Goal: Information Seeking & Learning: Check status

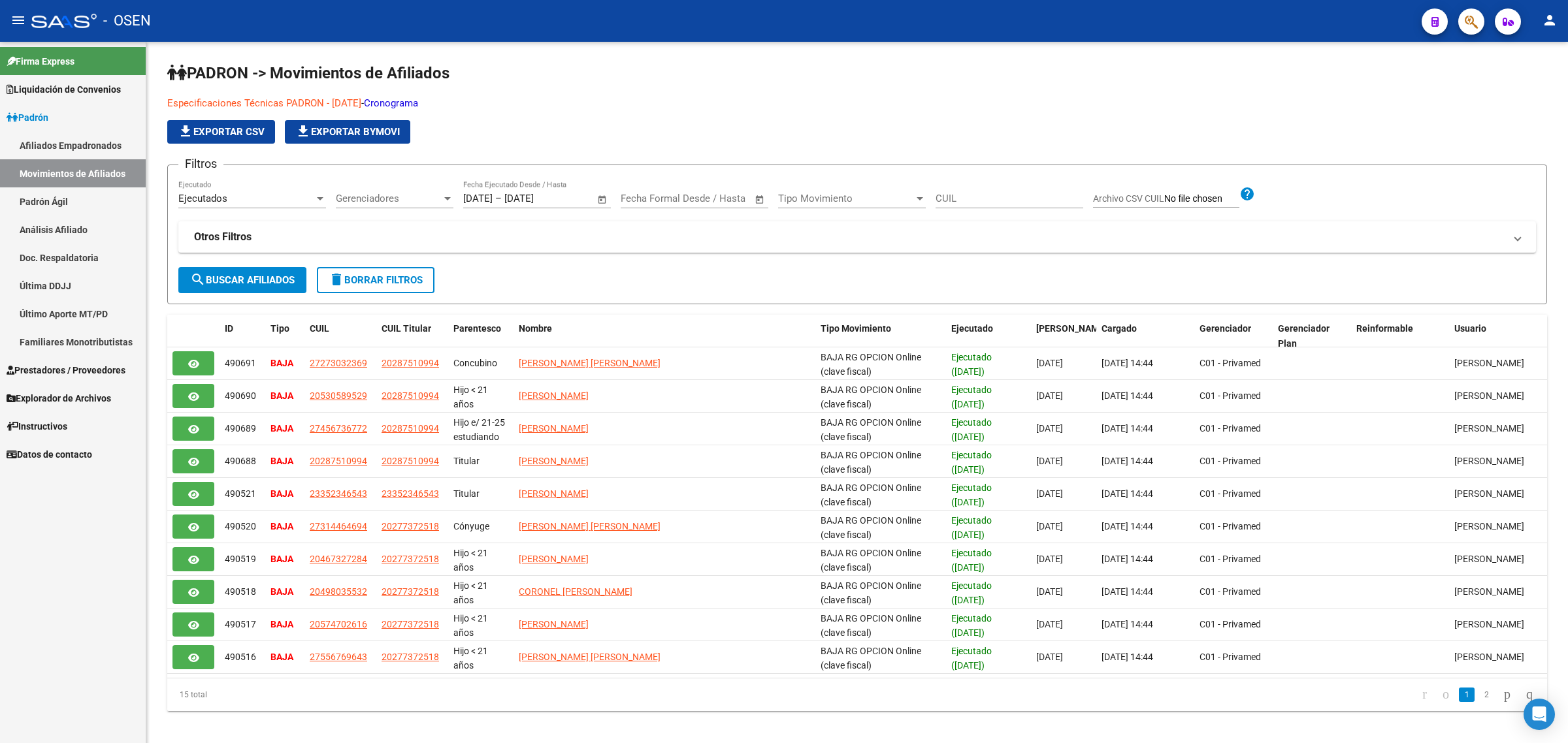
click at [1478, 21] on button "button" at bounding box center [1471, 22] width 27 height 27
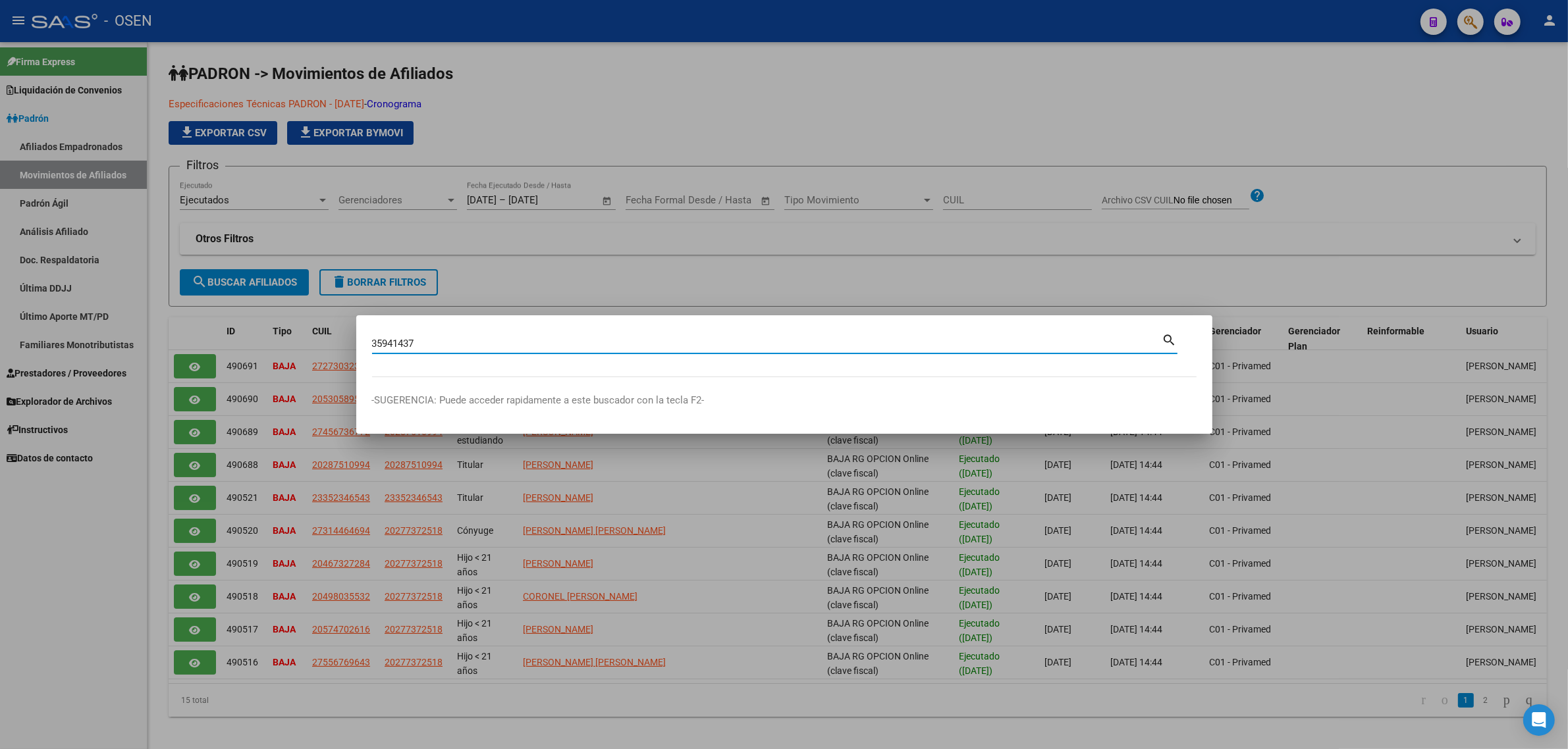
type input "35941437"
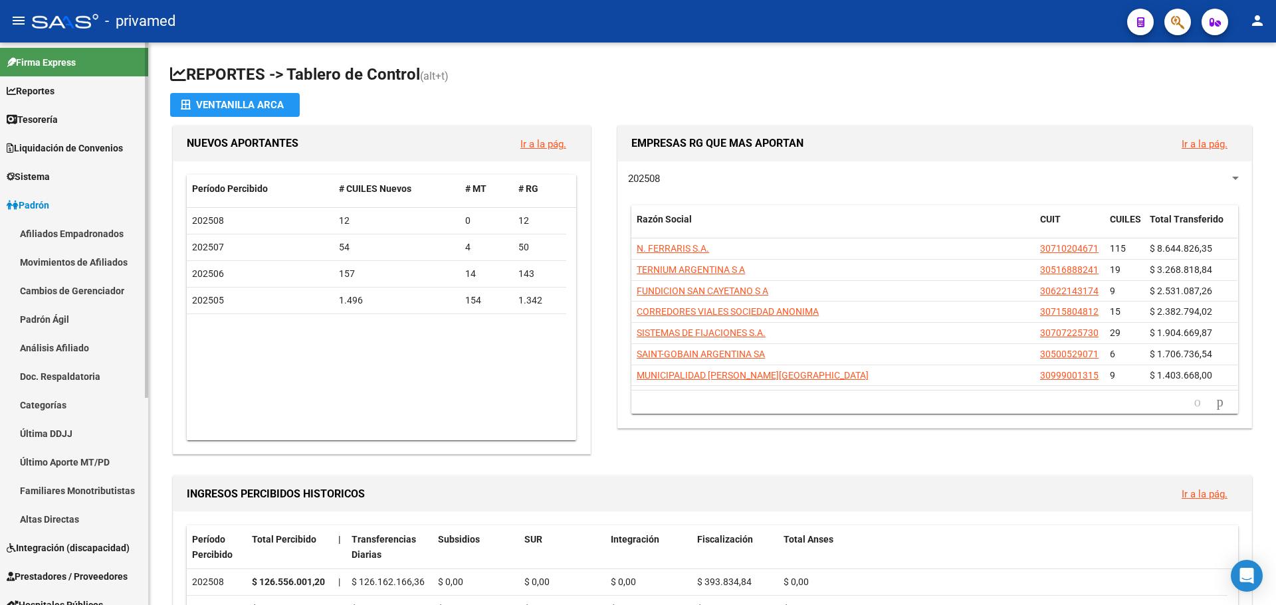
click at [88, 233] on link "Afiliados Empadronados" at bounding box center [74, 233] width 148 height 29
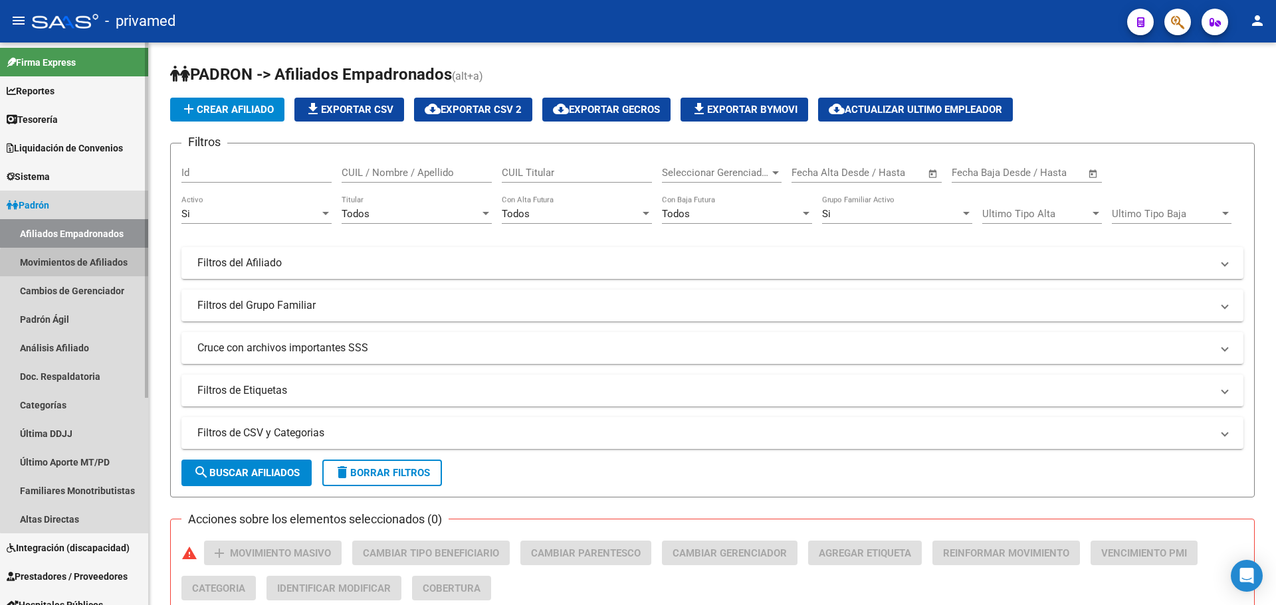
click at [90, 265] on link "Movimientos de Afiliados" at bounding box center [74, 262] width 148 height 29
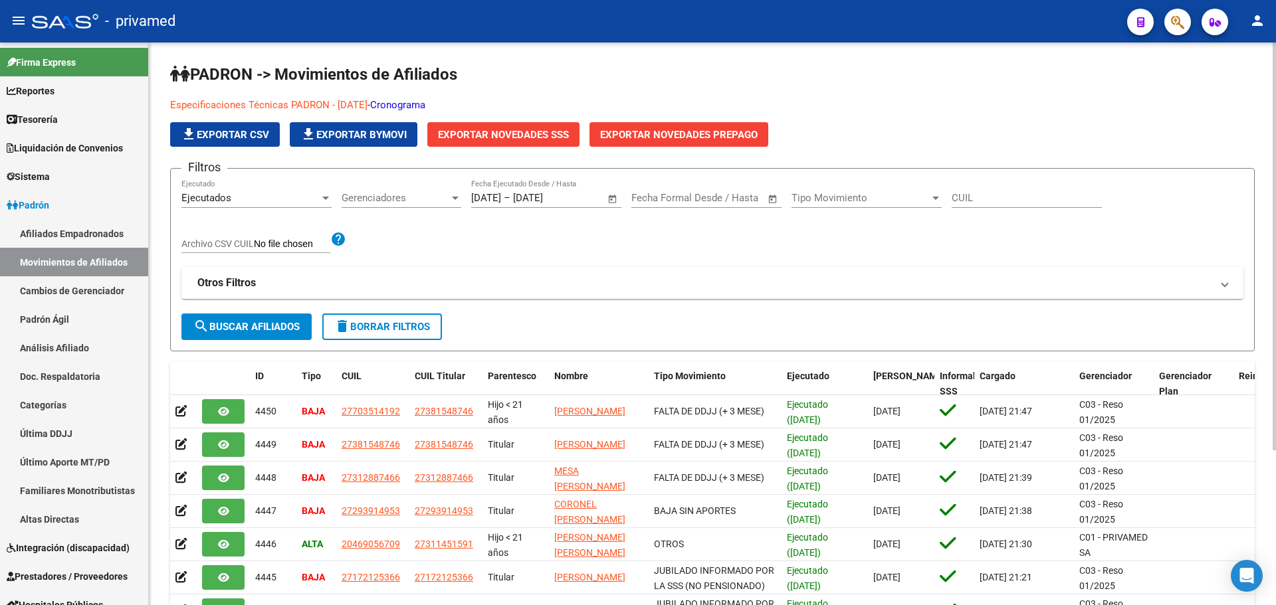
click at [424, 108] on link "Cronograma" at bounding box center [397, 105] width 55 height 12
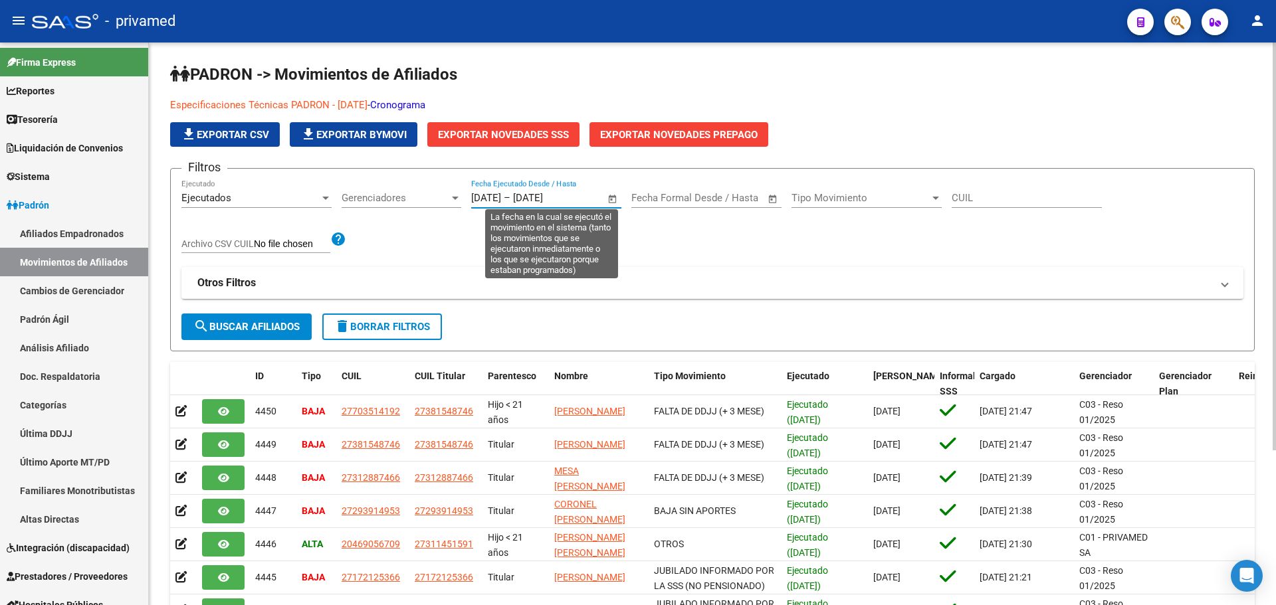
click at [477, 199] on input "[DATE]" at bounding box center [486, 198] width 30 height 12
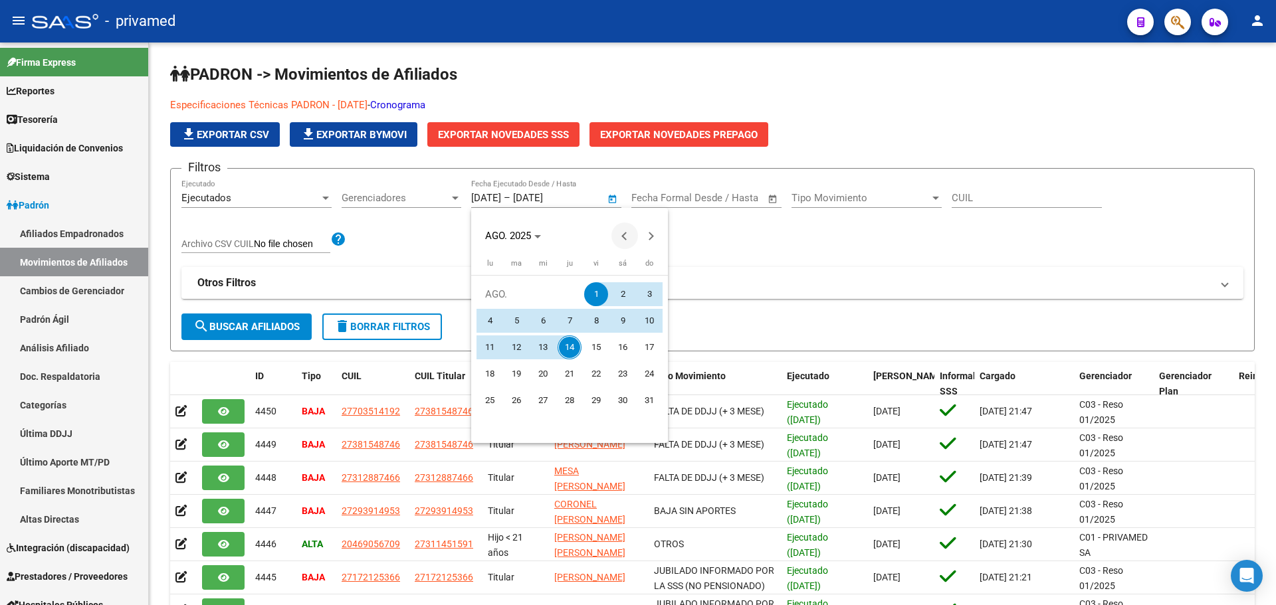
click at [623, 235] on button "Previous month" at bounding box center [624, 236] width 27 height 27
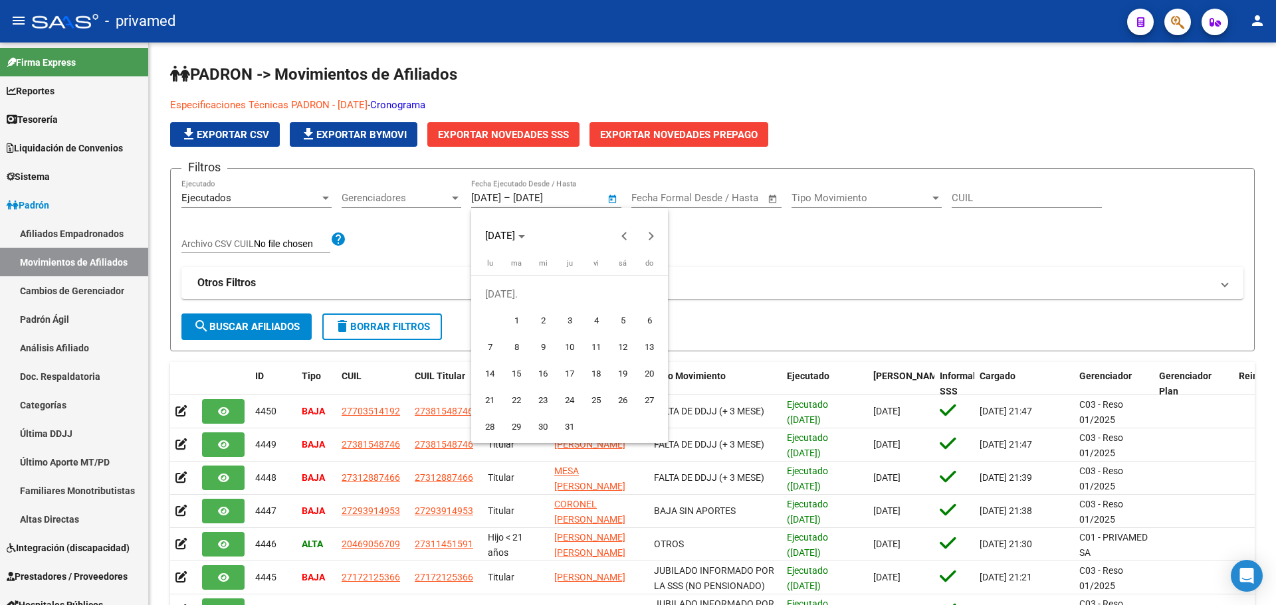
click at [519, 319] on span "1" at bounding box center [516, 321] width 24 height 24
type input "[DATE]"
click at [536, 195] on div at bounding box center [638, 302] width 1276 height 605
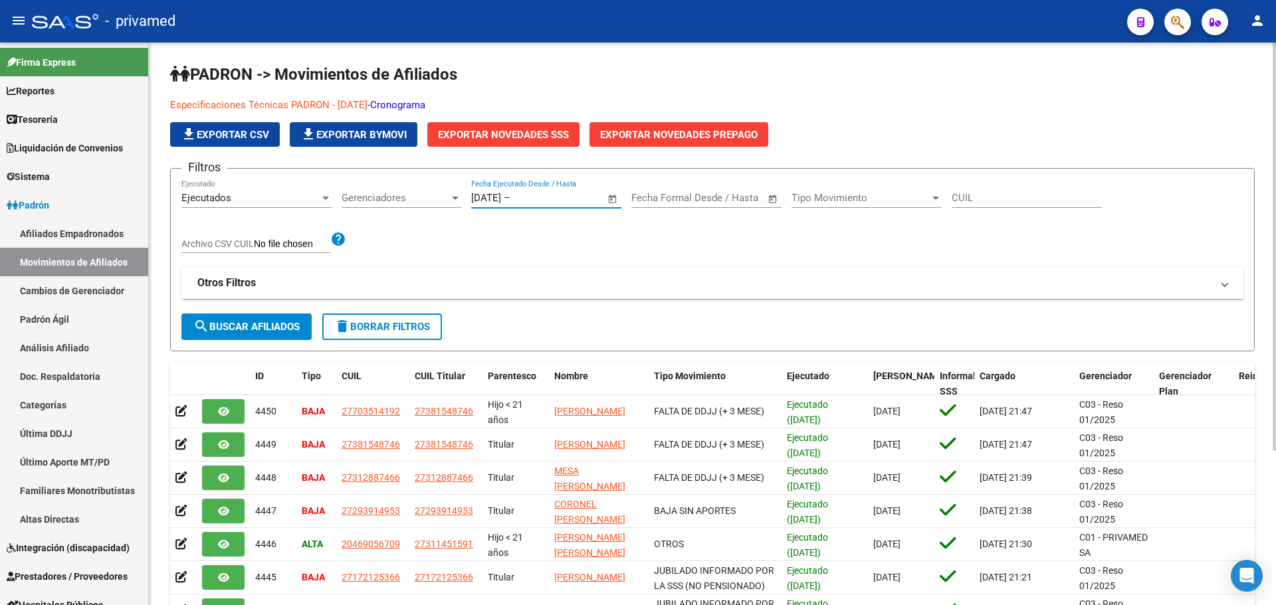
click at [536, 199] on input "text" at bounding box center [545, 198] width 64 height 12
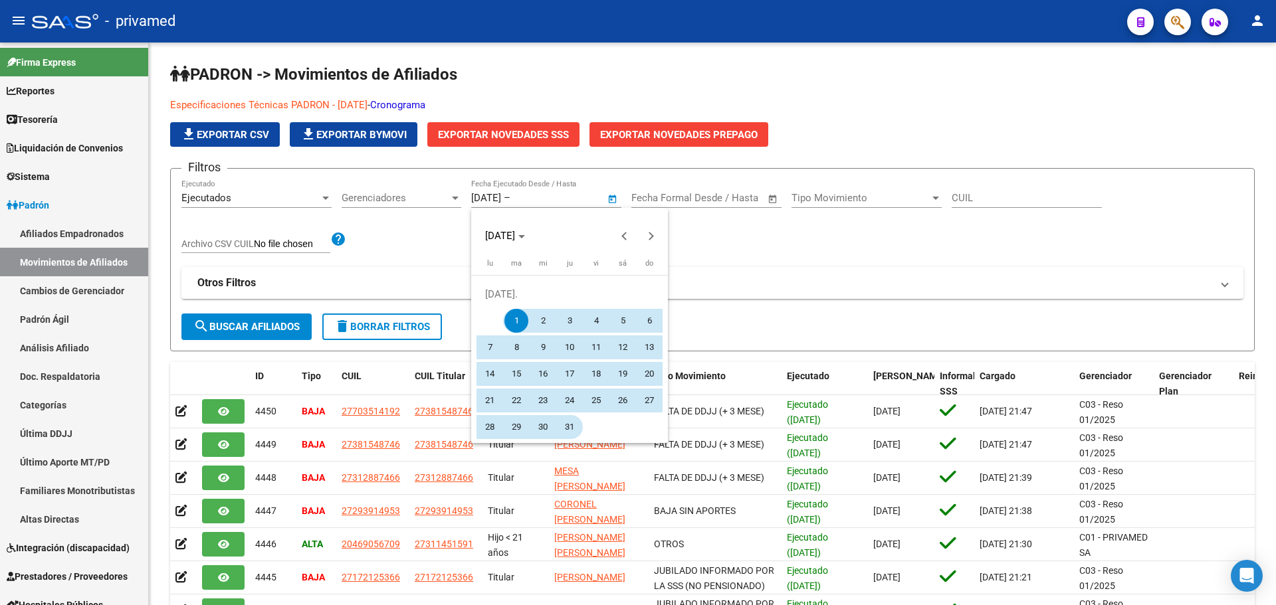
click at [564, 425] on span "31" at bounding box center [570, 427] width 24 height 24
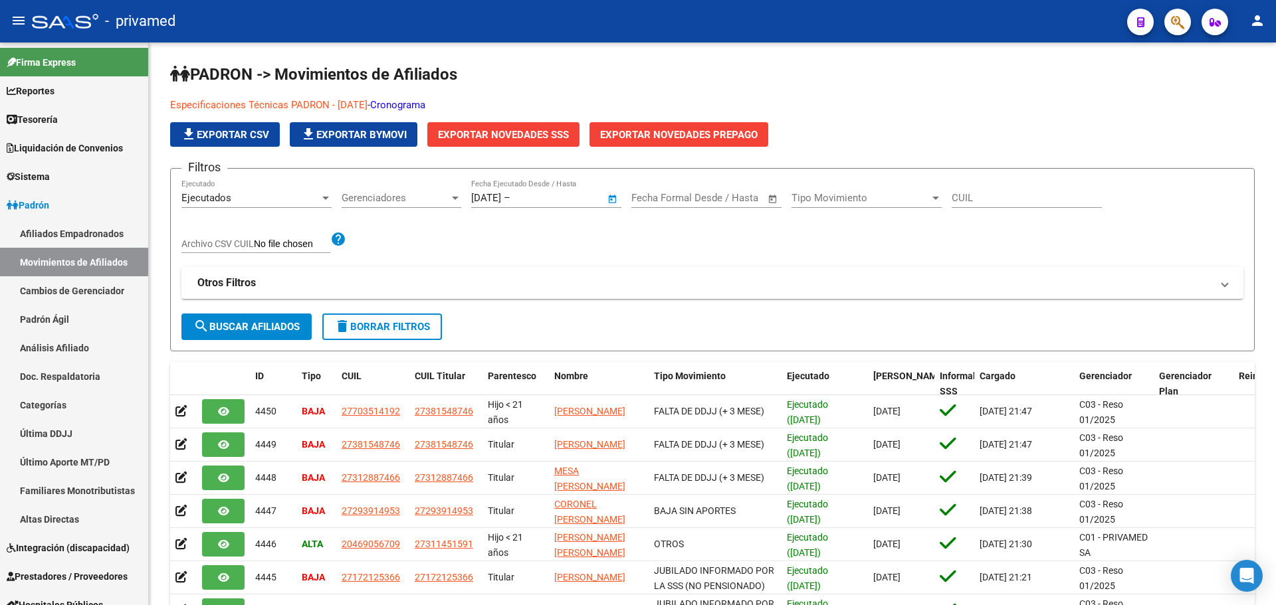
type input "[DATE]"
click at [290, 321] on span "search Buscar Afiliados" at bounding box center [246, 327] width 106 height 12
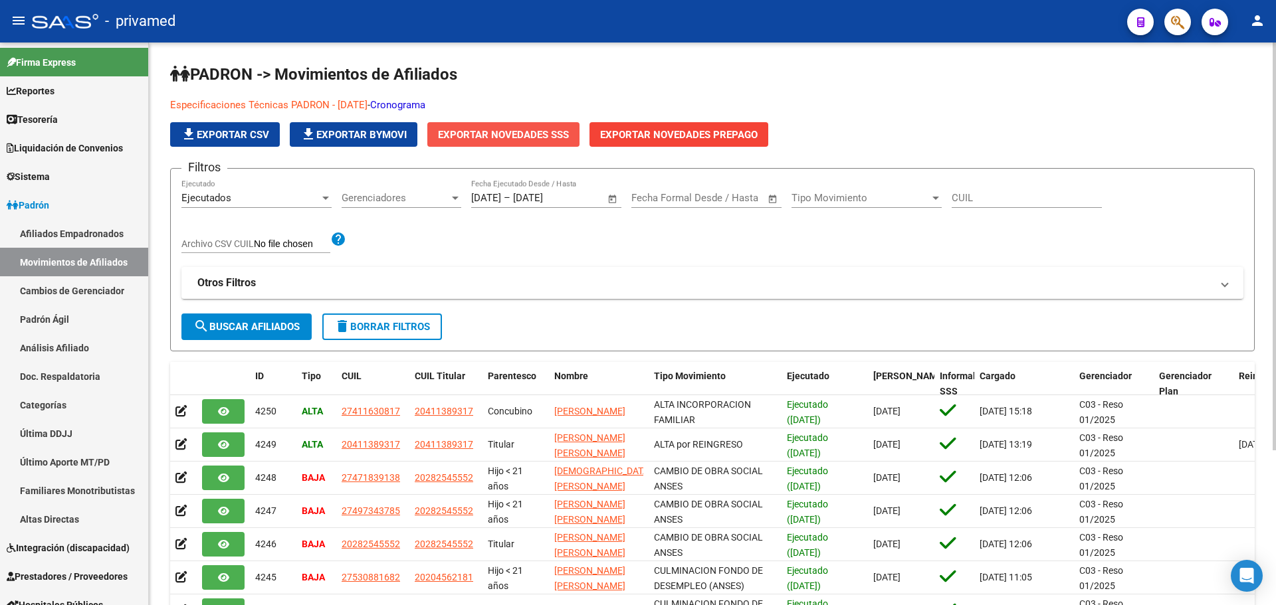
click at [492, 135] on span "Exportar Novedades SSS" at bounding box center [503, 135] width 131 height 12
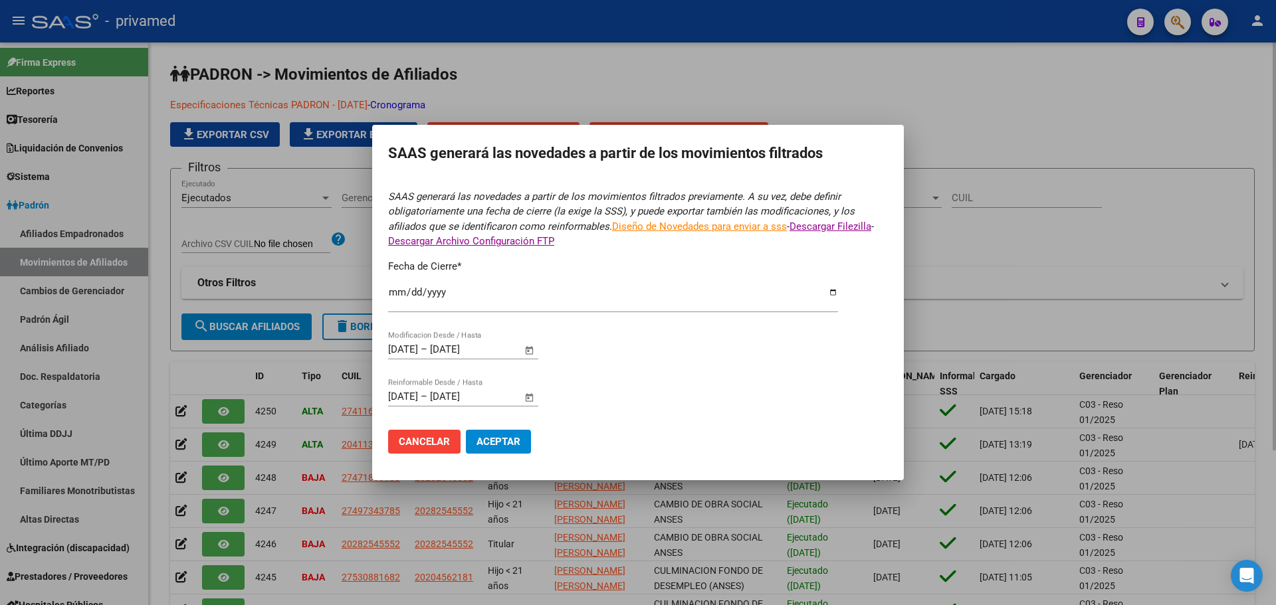
type input "[DATE]"
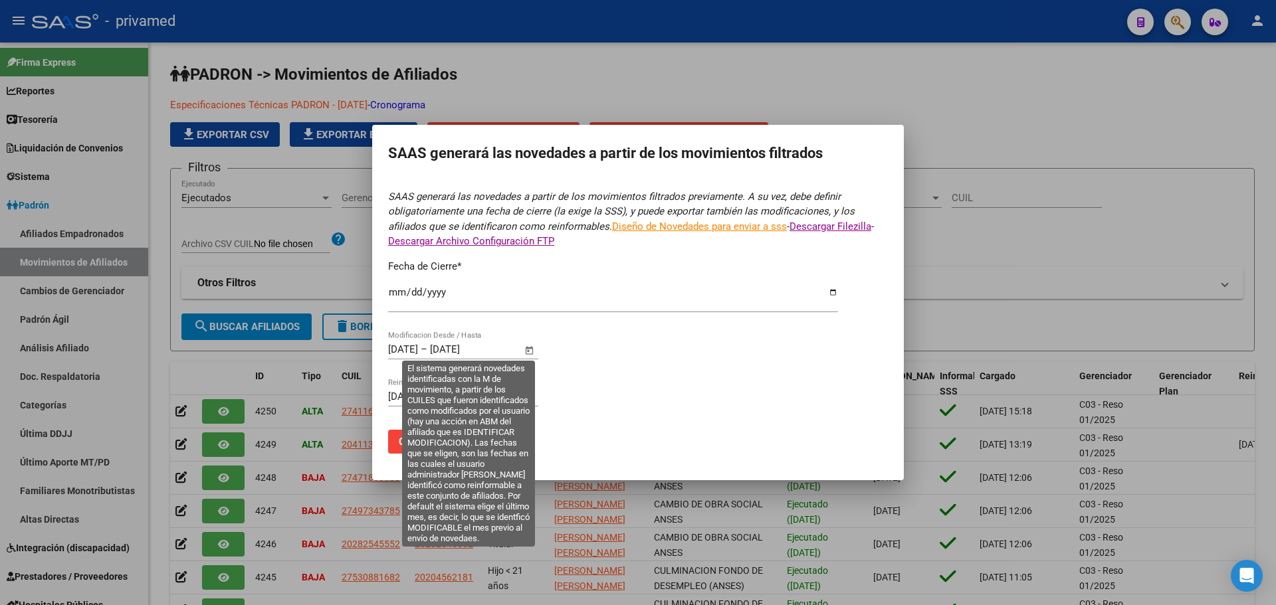
click at [410, 349] on input "[DATE]" at bounding box center [403, 350] width 30 height 12
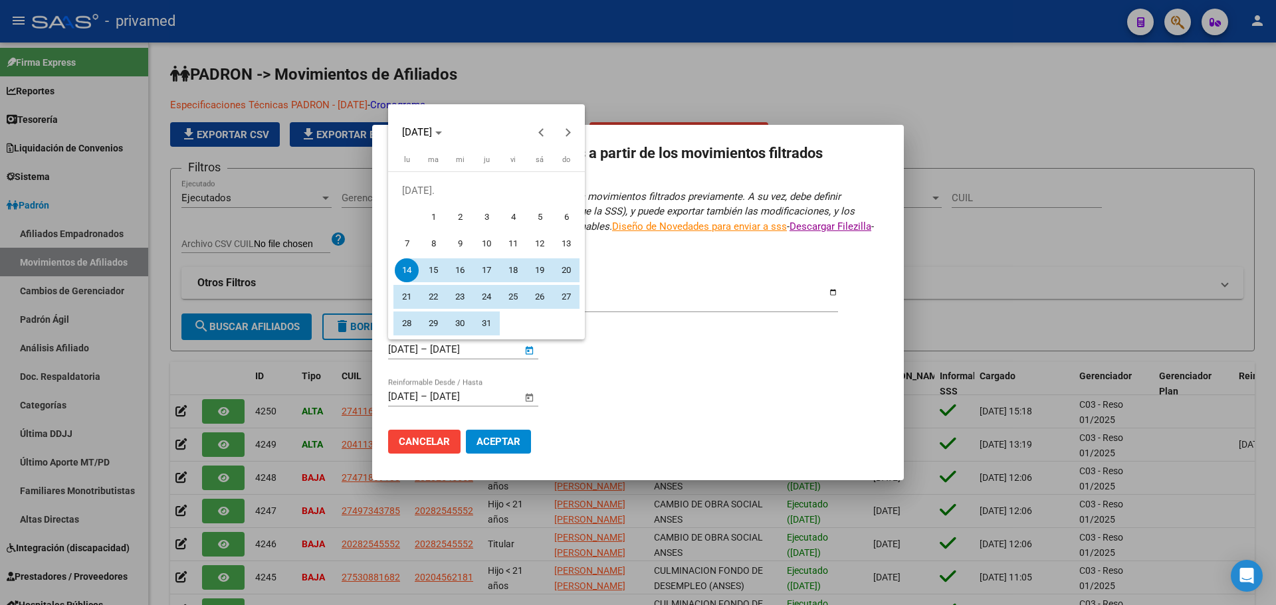
click at [435, 213] on span "1" at bounding box center [433, 217] width 24 height 24
type input "[DATE]"
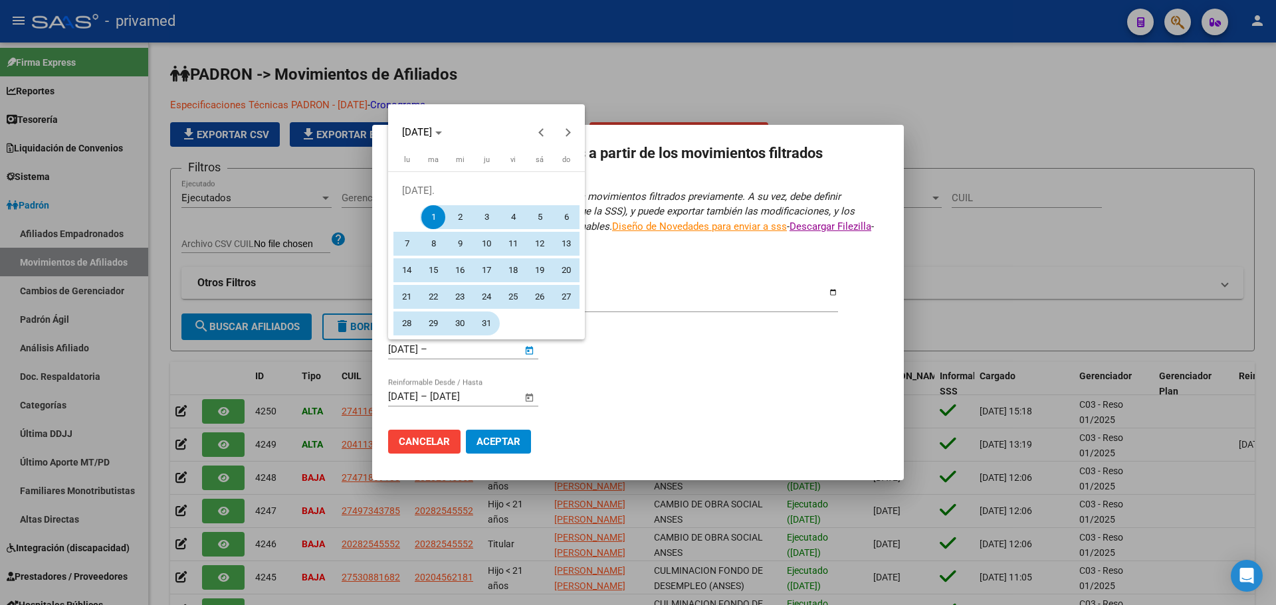
click at [487, 324] on span "31" at bounding box center [486, 324] width 24 height 24
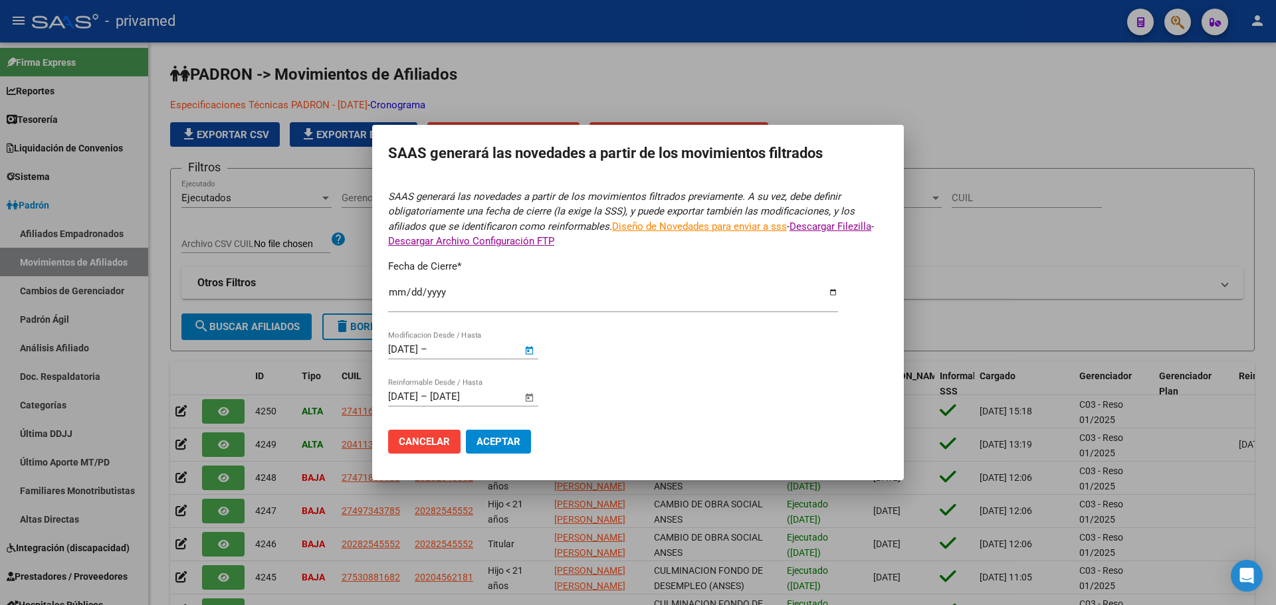
type input "[DATE]"
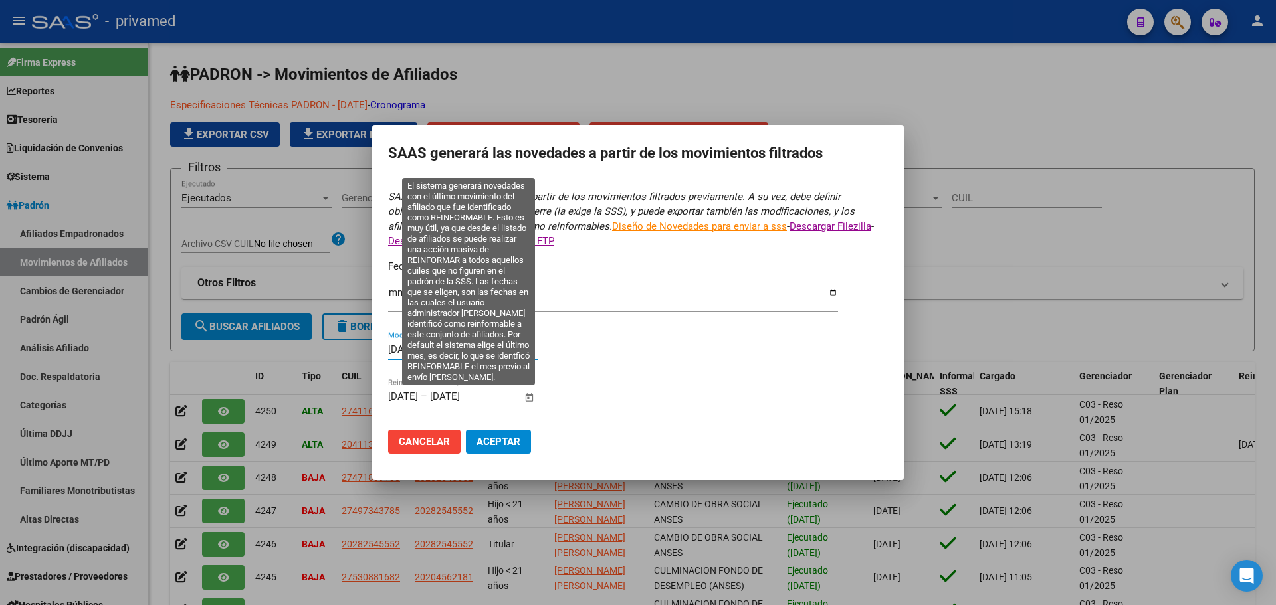
click at [405, 397] on input "[DATE]" at bounding box center [403, 397] width 30 height 12
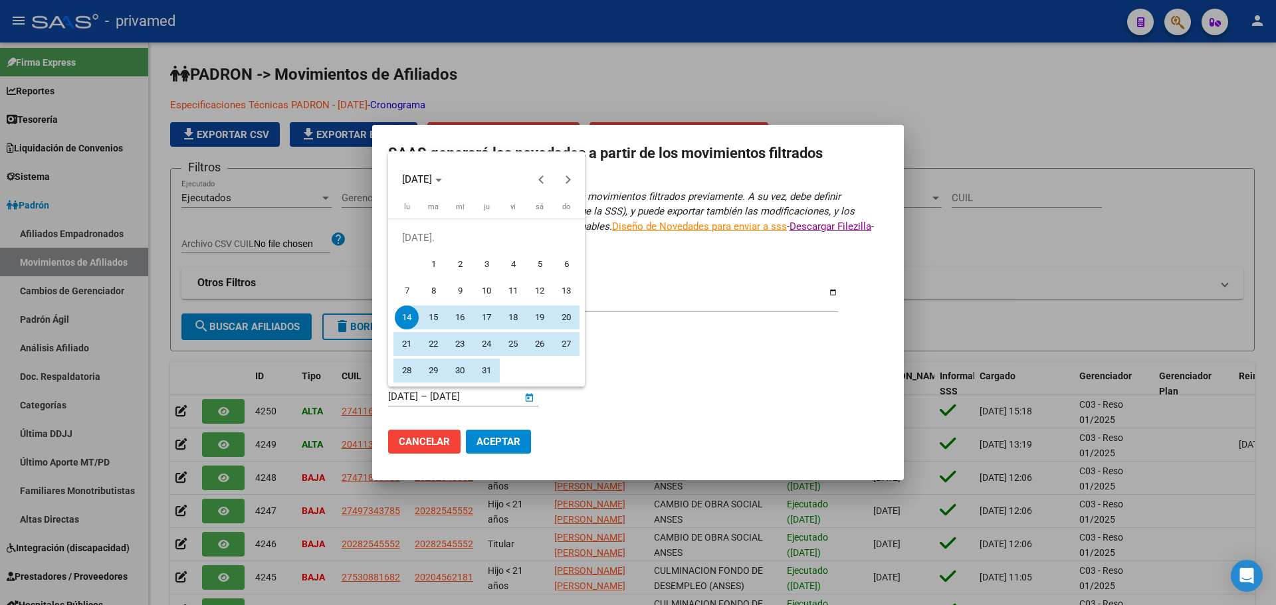
click at [431, 264] on span "1" at bounding box center [433, 265] width 24 height 24
type input "[DATE]"
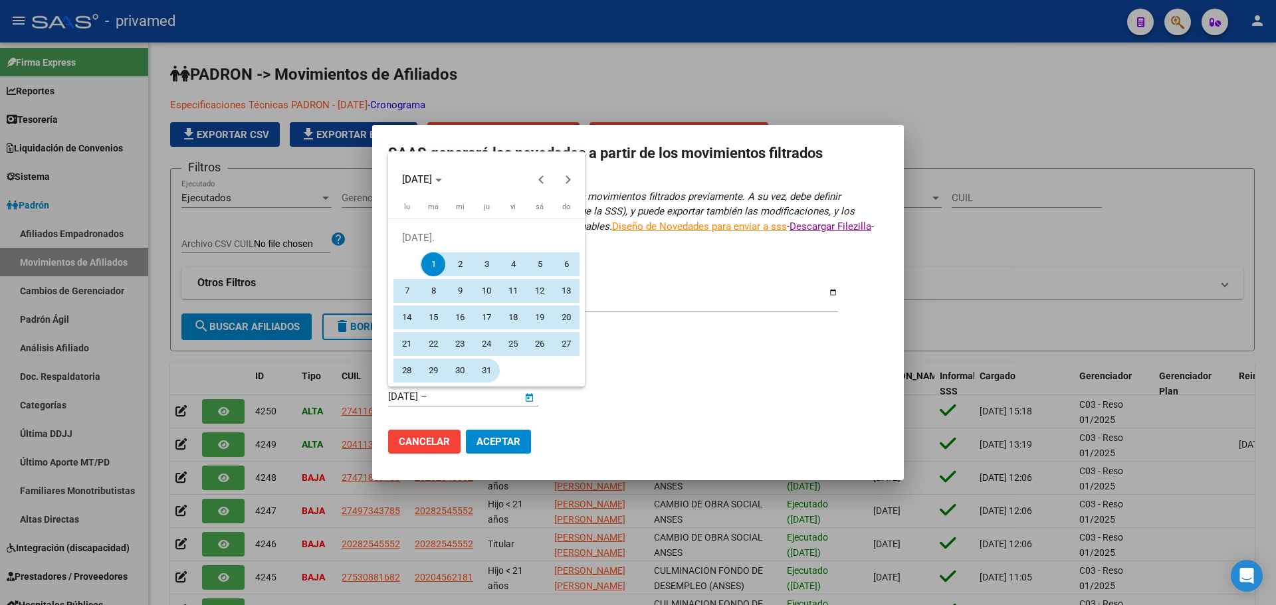
click at [487, 373] on span "31" at bounding box center [486, 371] width 24 height 24
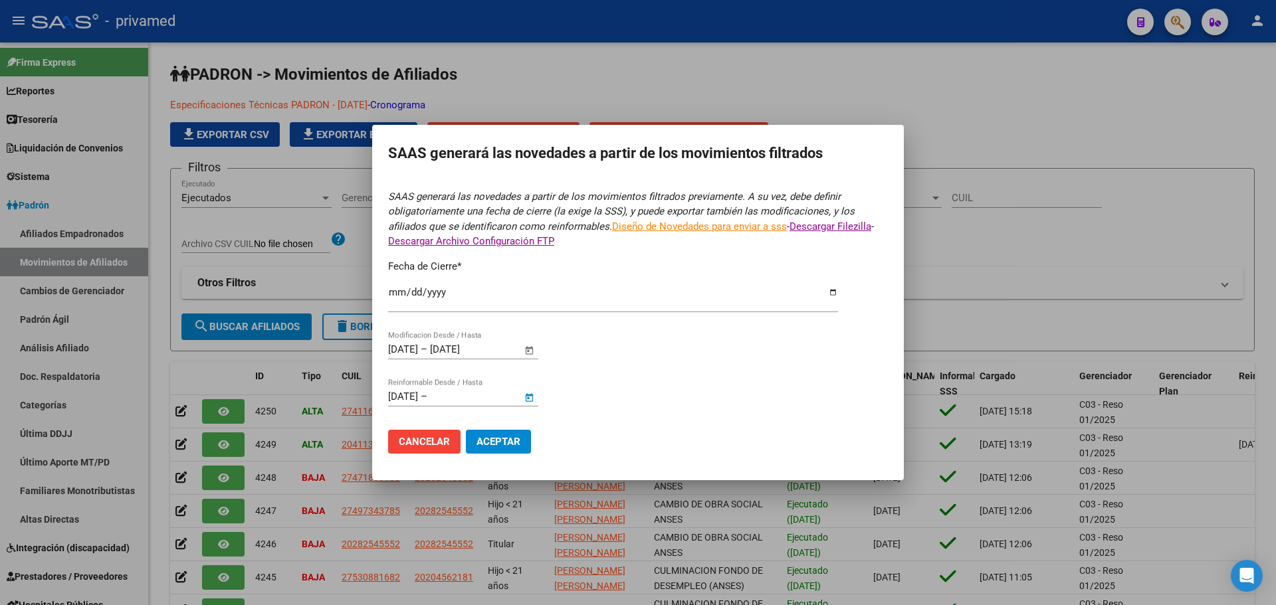
type input "[DATE]"
click at [496, 441] on span "Aceptar" at bounding box center [498, 442] width 44 height 12
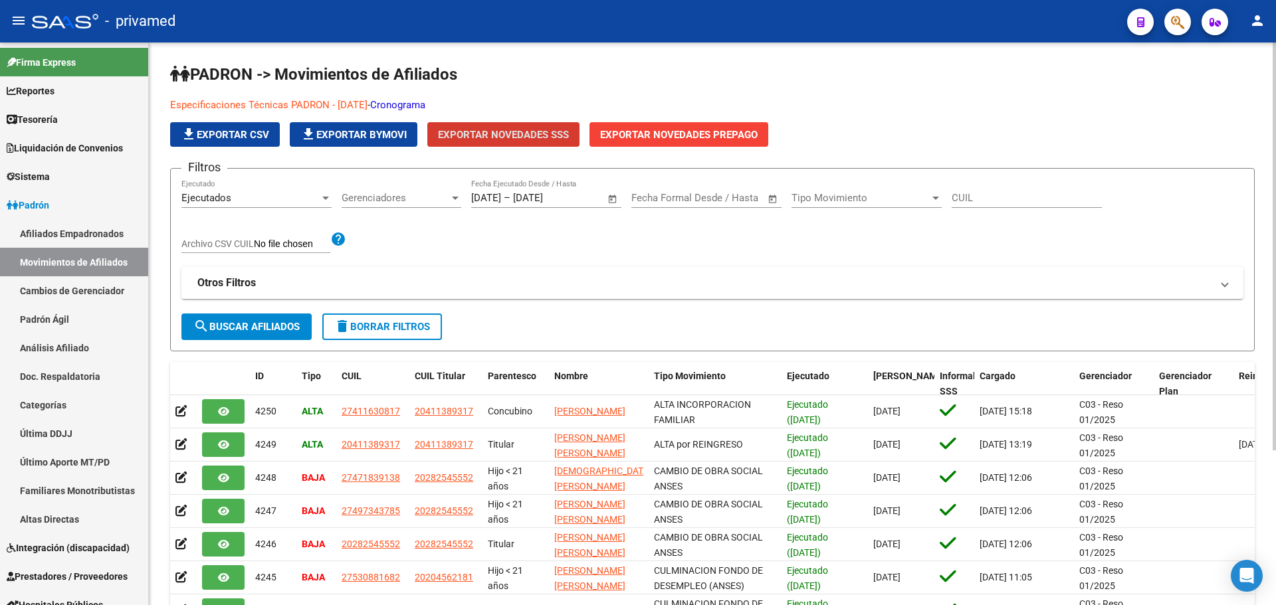
click at [420, 104] on link "Cronograma" at bounding box center [397, 105] width 55 height 12
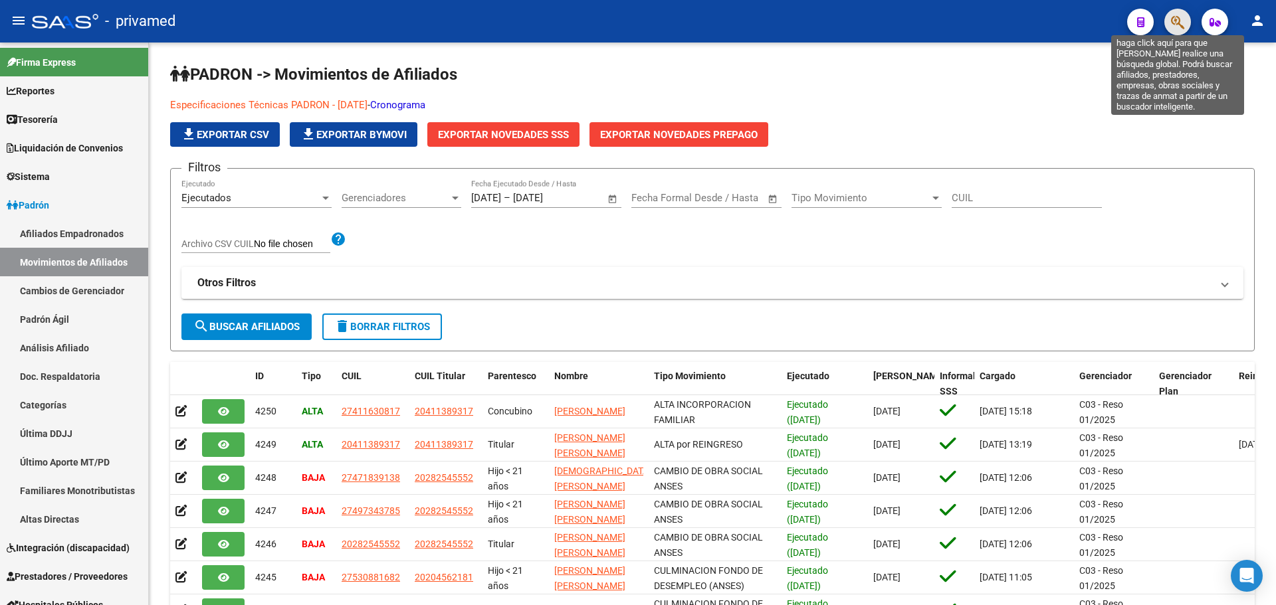
click at [1176, 23] on icon "button" at bounding box center [1177, 22] width 13 height 15
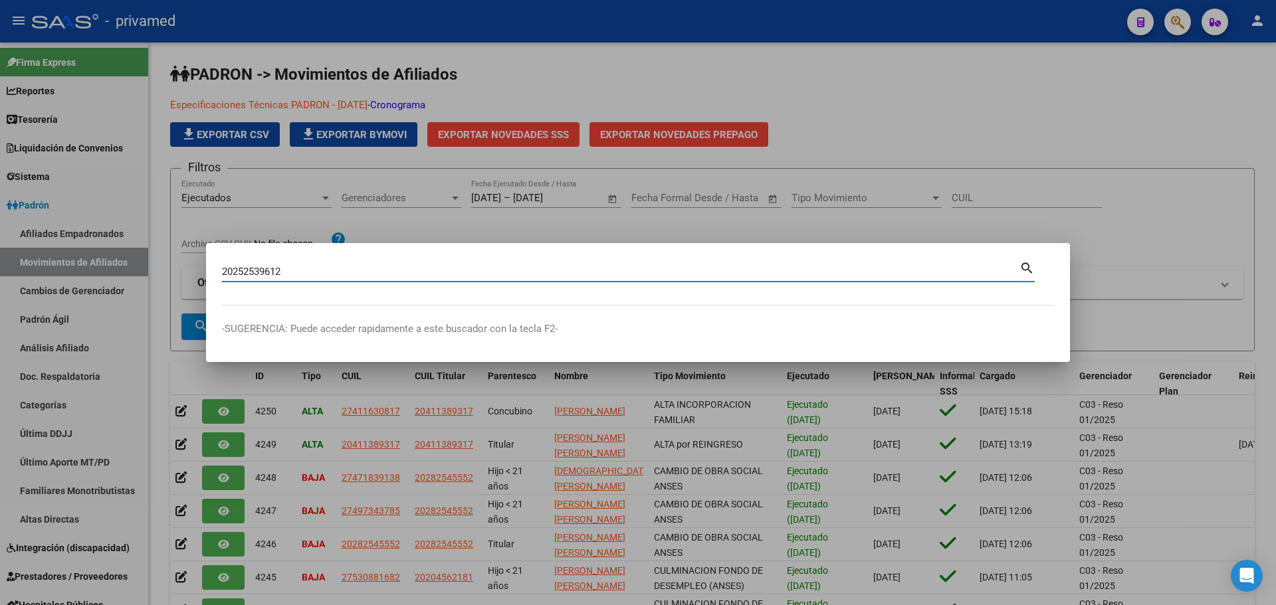
type input "20252539612"
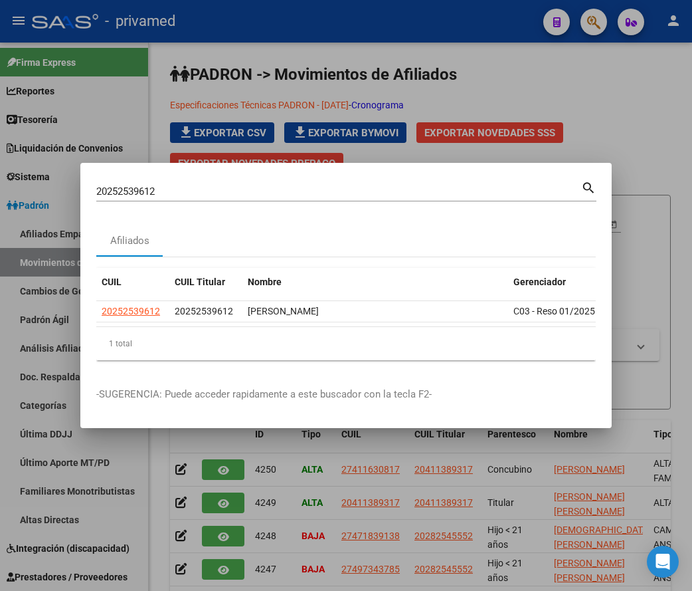
click at [587, 117] on div at bounding box center [346, 295] width 692 height 591
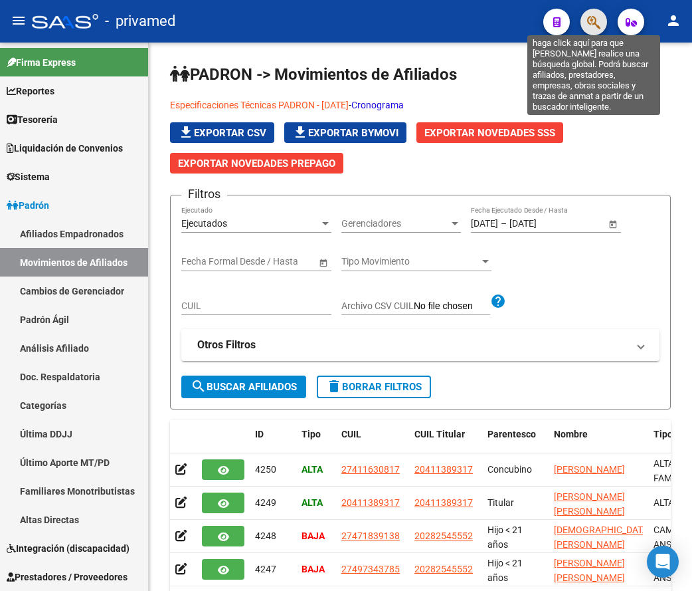
click at [593, 29] on icon "button" at bounding box center [593, 22] width 13 height 15
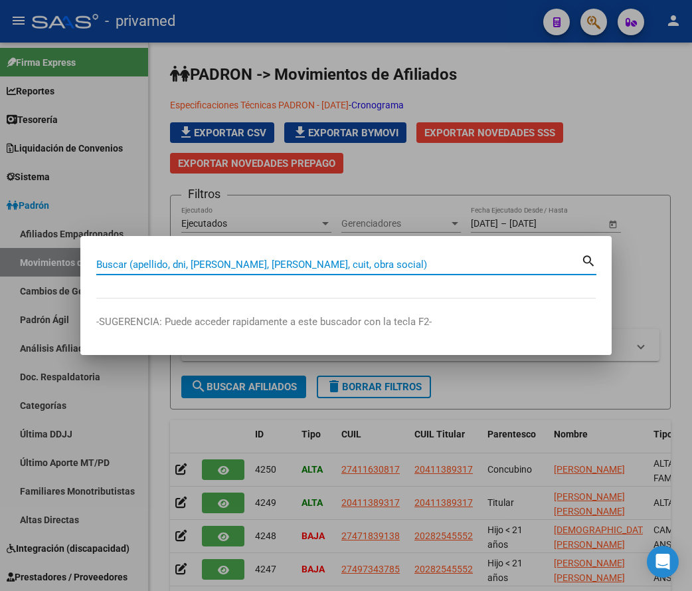
click at [290, 271] on div "Buscar (apellido, dni, [PERSON_NAME], [PERSON_NAME], cuit, obra social)" at bounding box center [338, 265] width 485 height 20
paste input "20304861453"
type input "20304861453"
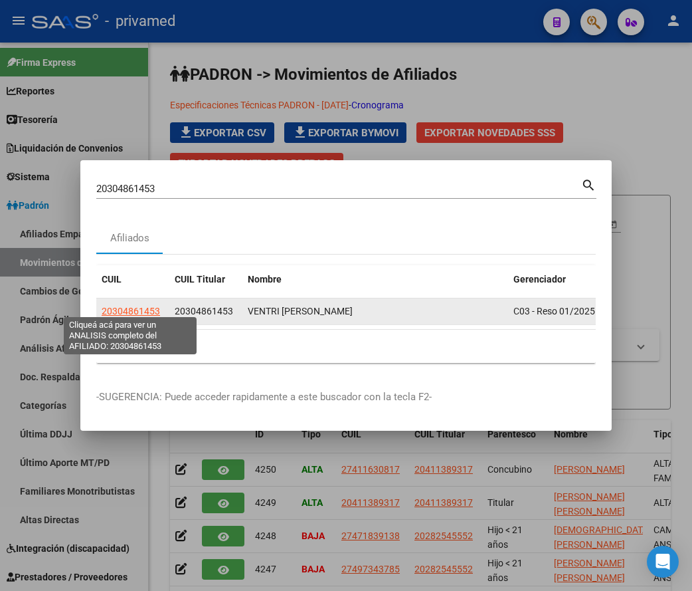
click at [144, 306] on span "20304861453" at bounding box center [131, 311] width 58 height 11
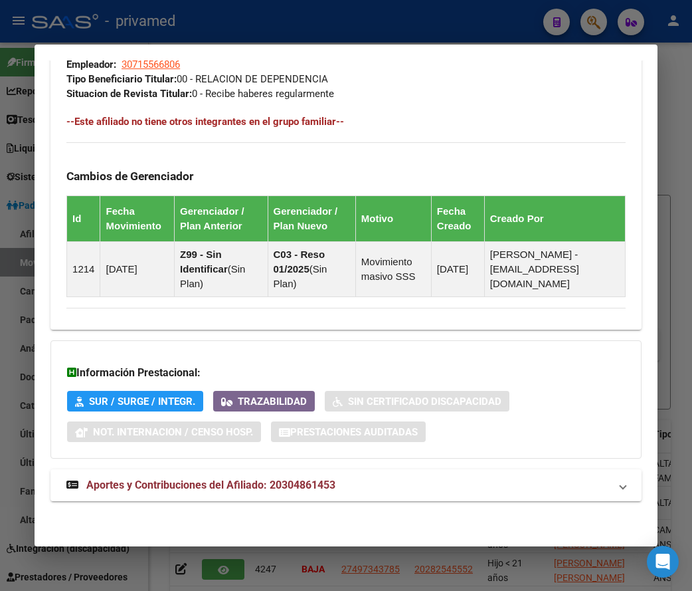
scroll to position [867, 0]
click at [179, 488] on span "Aportes y Contribuciones del Afiliado: 20304861453" at bounding box center [210, 484] width 249 height 13
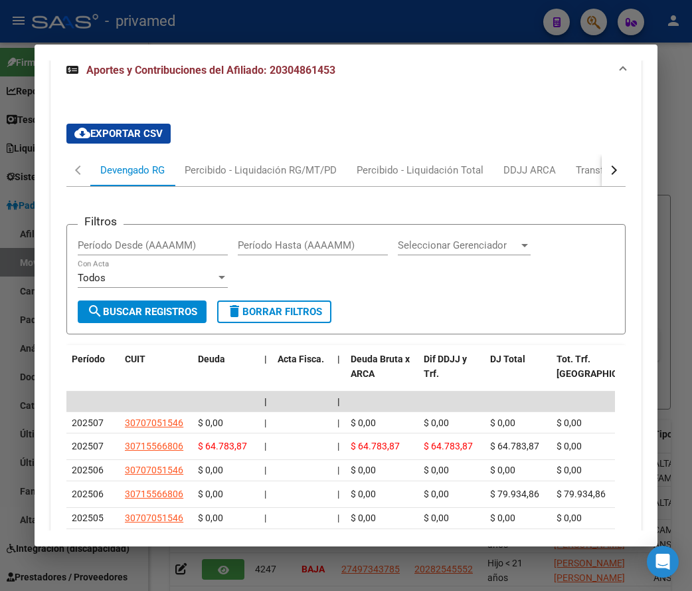
scroll to position [1474, 0]
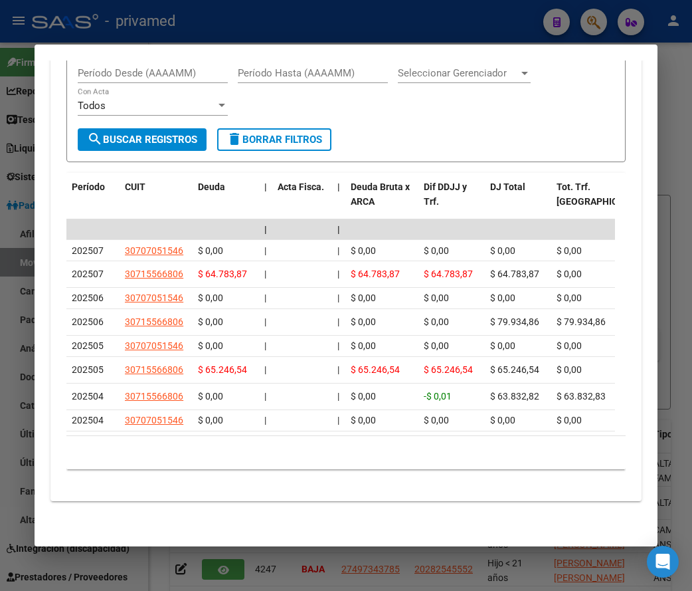
click at [457, 28] on div at bounding box center [346, 295] width 692 height 591
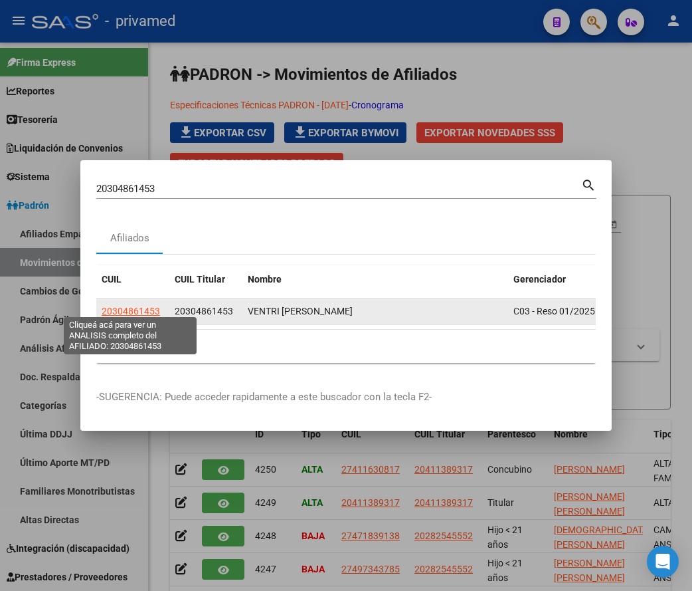
click at [138, 306] on span "20304861453" at bounding box center [131, 311] width 58 height 11
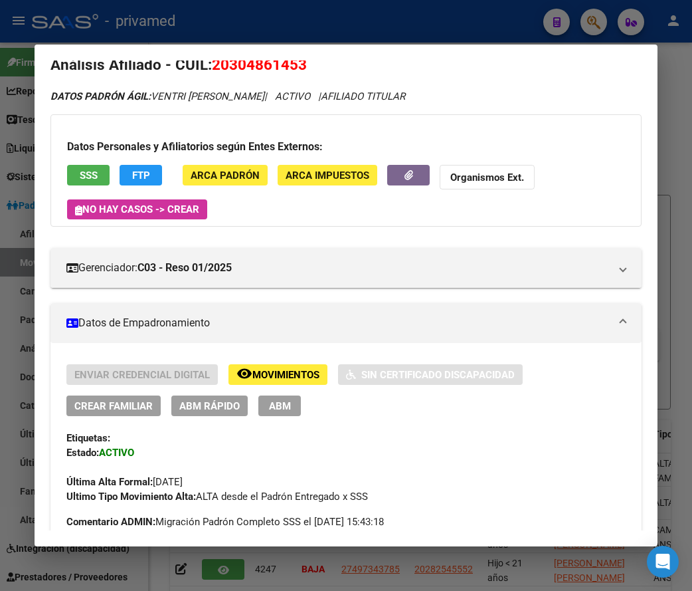
scroll to position [66, 0]
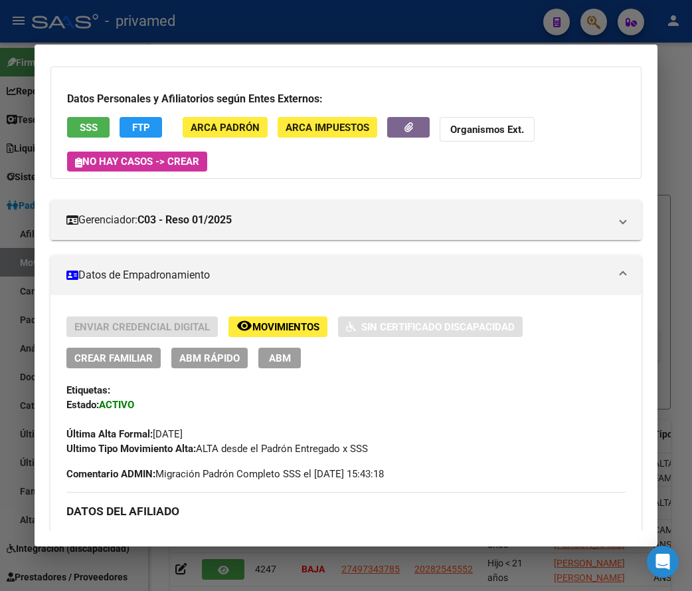
click at [286, 353] on span "ABM" at bounding box center [280, 358] width 22 height 12
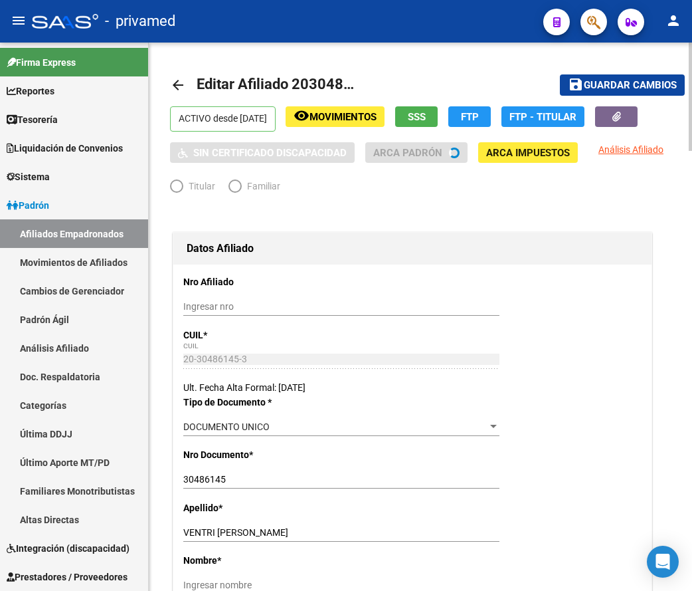
radio input "true"
type input "30-71556680-6"
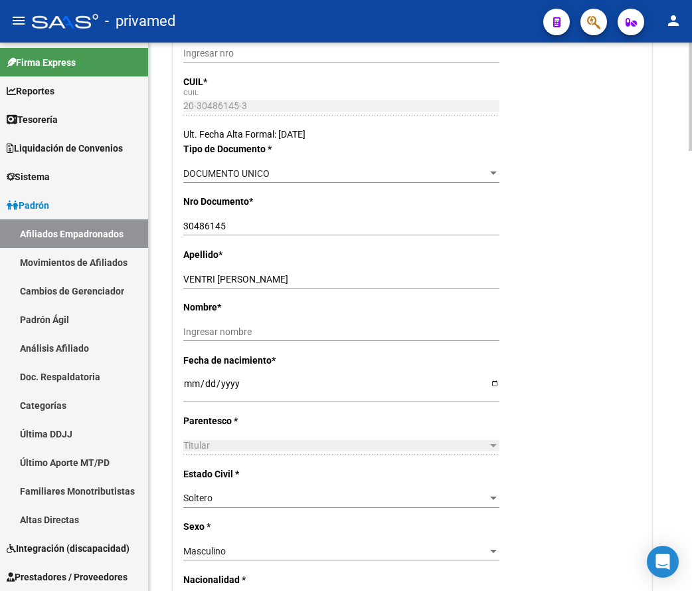
scroll to position [266, 0]
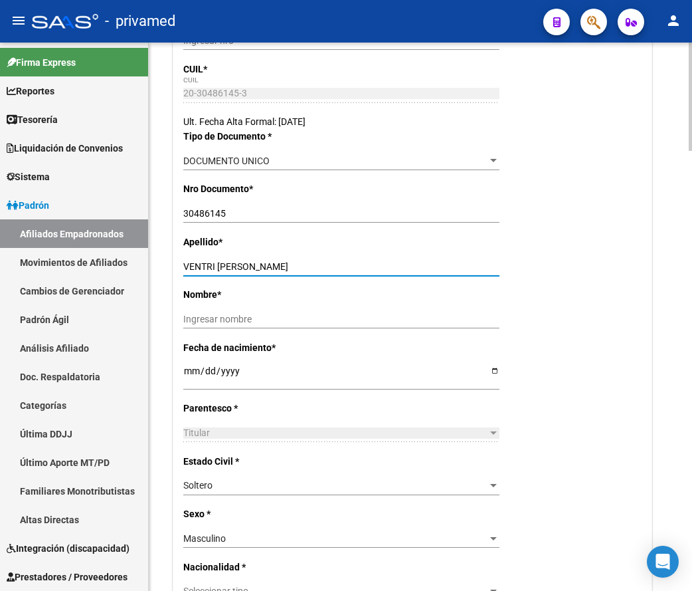
drag, startPoint x: 296, startPoint y: 264, endPoint x: 217, endPoint y: 264, distance: 78.4
click at [217, 264] on input "VENTRI [PERSON_NAME]" at bounding box center [341, 266] width 316 height 11
type input "VENTRI"
click at [219, 317] on input "Ingresar nombre" at bounding box center [341, 319] width 316 height 11
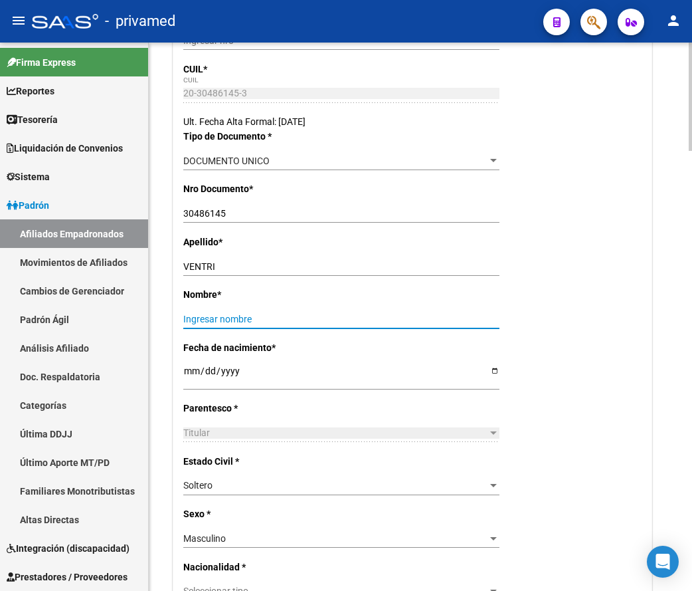
paste input "[PERSON_NAME]"
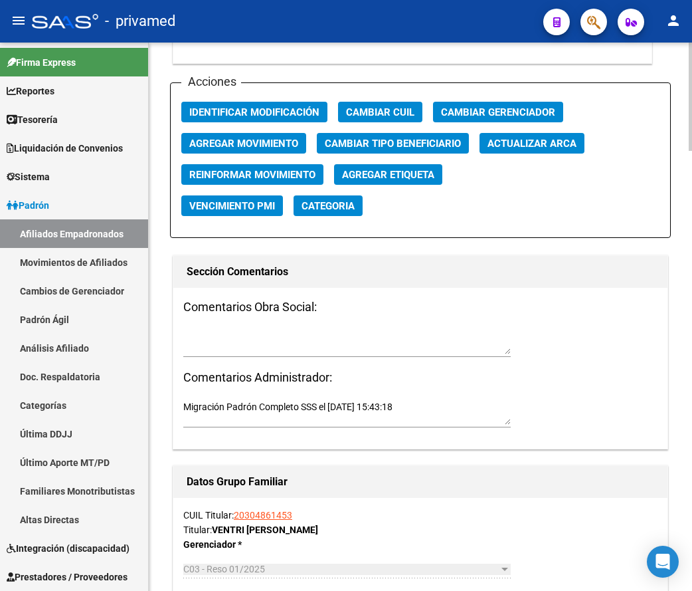
scroll to position [1462, 0]
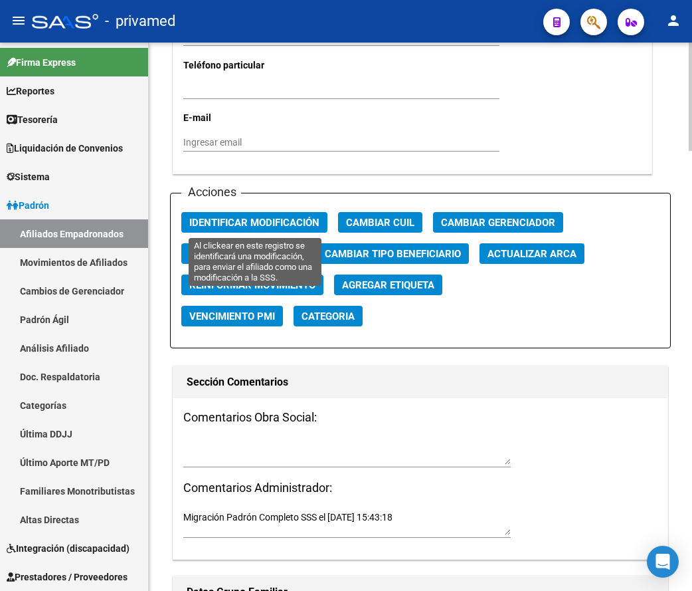
type input "[PERSON_NAME]"
click at [264, 224] on span "Identificar Modificación" at bounding box center [254, 223] width 130 height 12
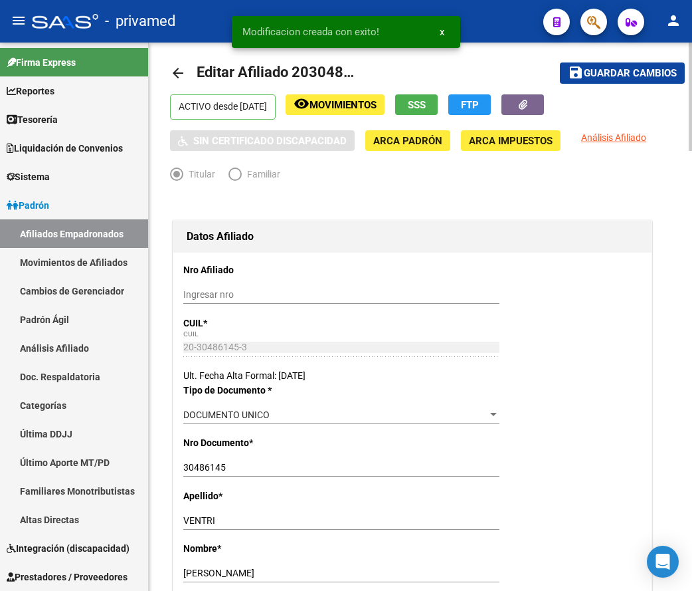
scroll to position [0, 0]
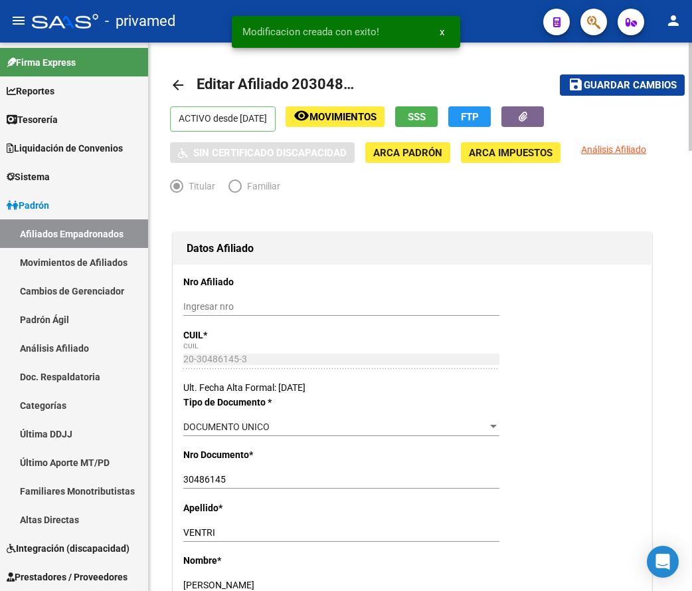
click at [615, 88] on span "Guardar cambios" at bounding box center [630, 86] width 93 height 12
click at [178, 88] on mat-icon "arrow_back" at bounding box center [178, 85] width 16 height 16
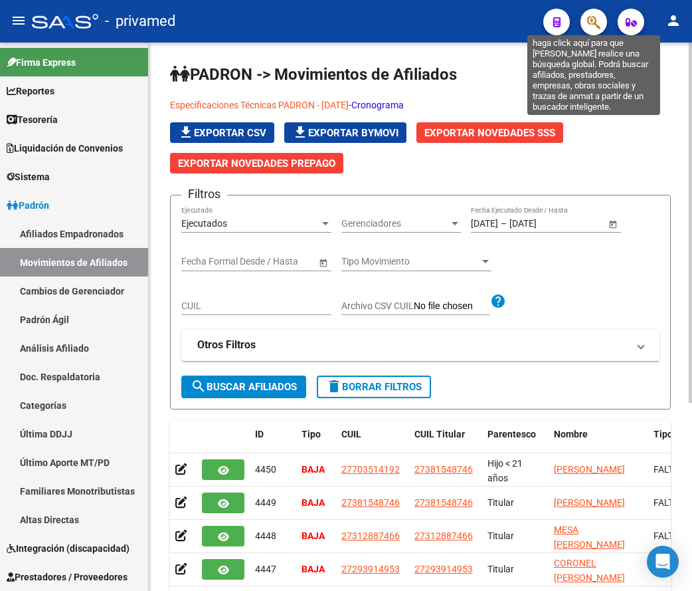
click at [602, 19] on button "button" at bounding box center [594, 22] width 27 height 27
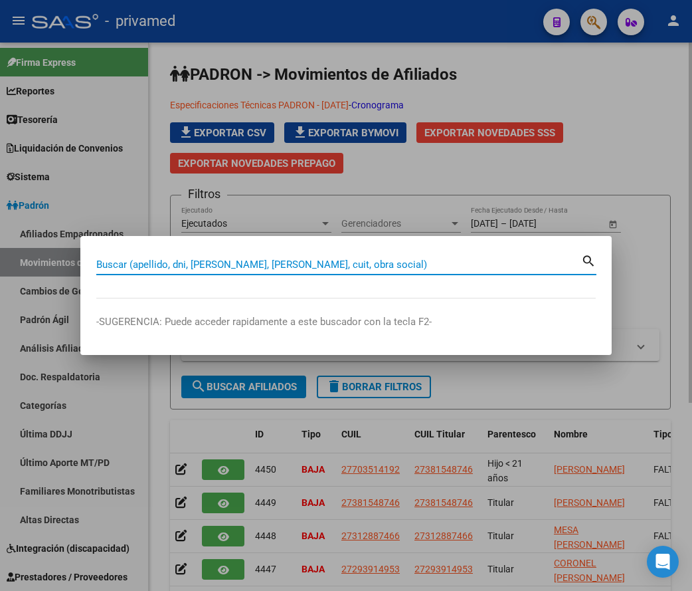
paste input "20284062737"
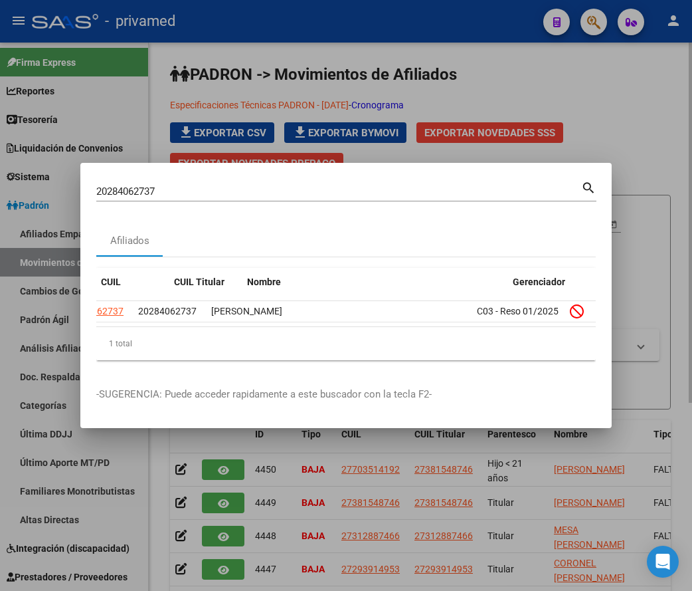
scroll to position [0, 85]
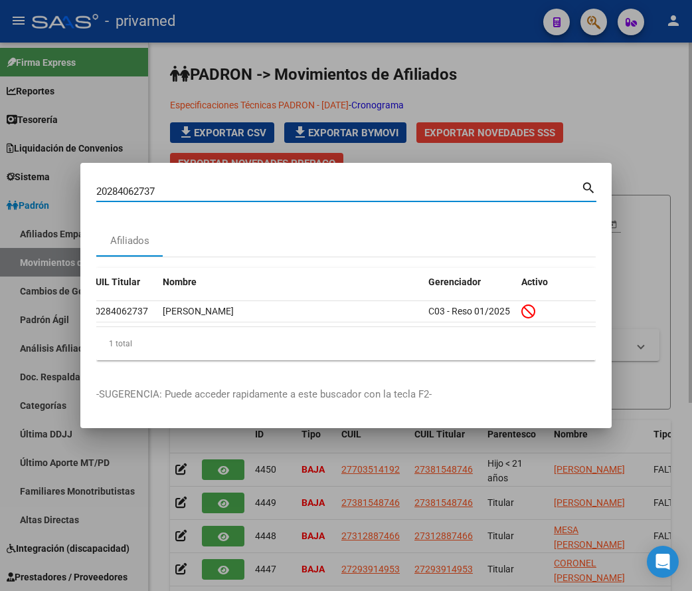
click at [389, 185] on input "20284062737" at bounding box center [338, 191] width 485 height 12
paste input "98463459"
type input "20298463459"
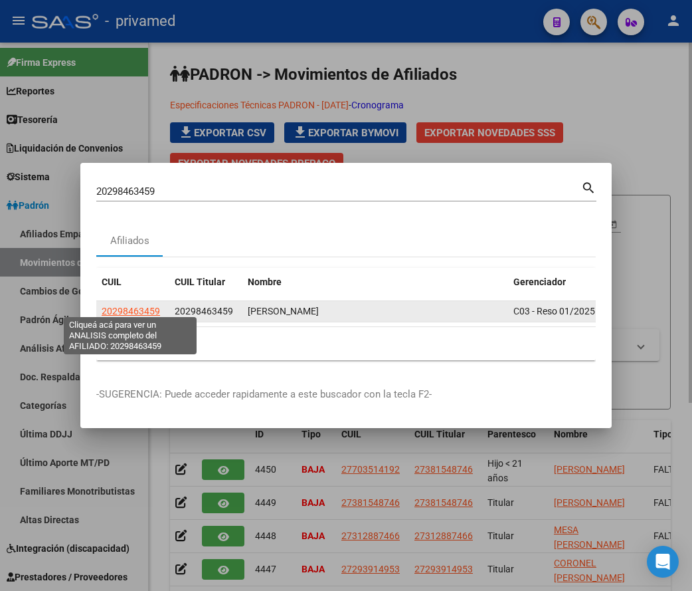
click at [129, 306] on span "20298463459" at bounding box center [131, 311] width 58 height 11
type textarea "20298463459"
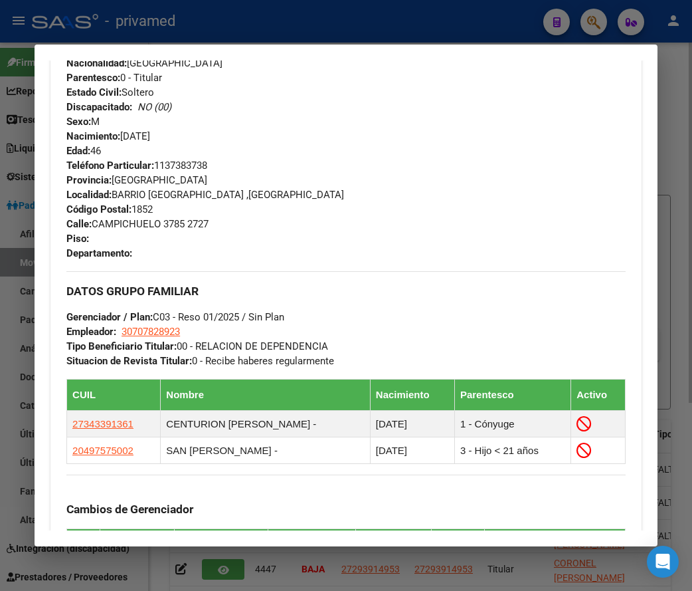
scroll to position [598, 0]
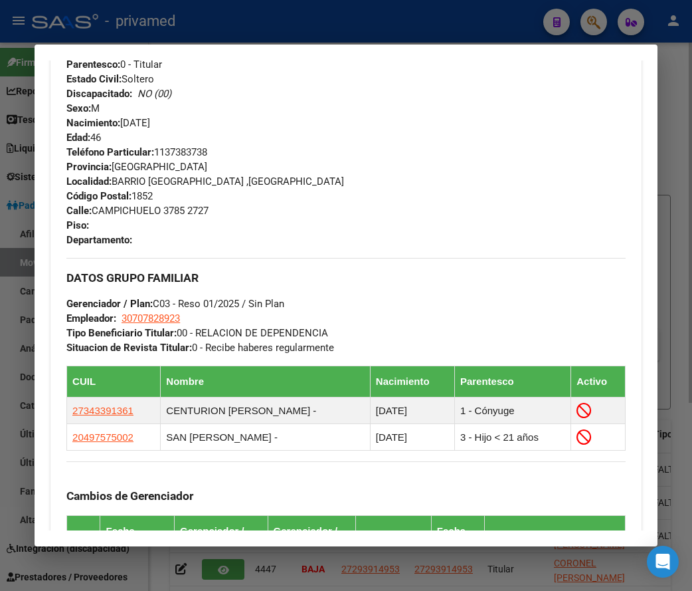
click at [464, 27] on div at bounding box center [346, 295] width 692 height 591
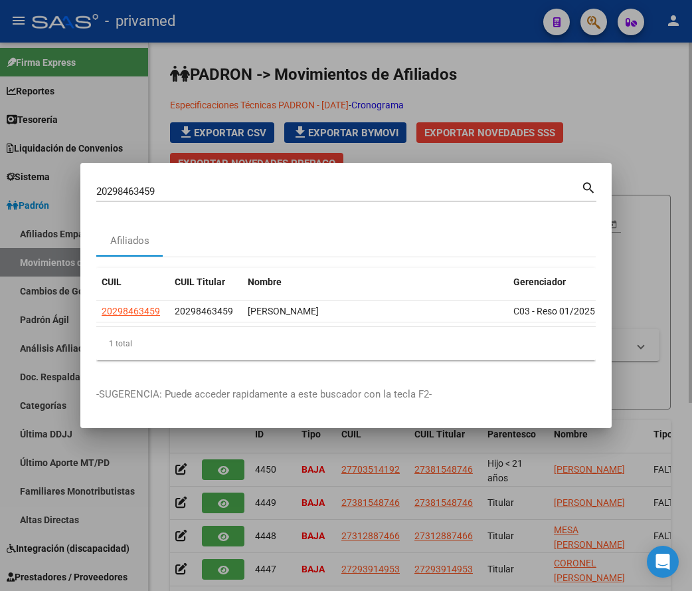
click at [168, 185] on input "20298463459" at bounding box center [338, 191] width 485 height 12
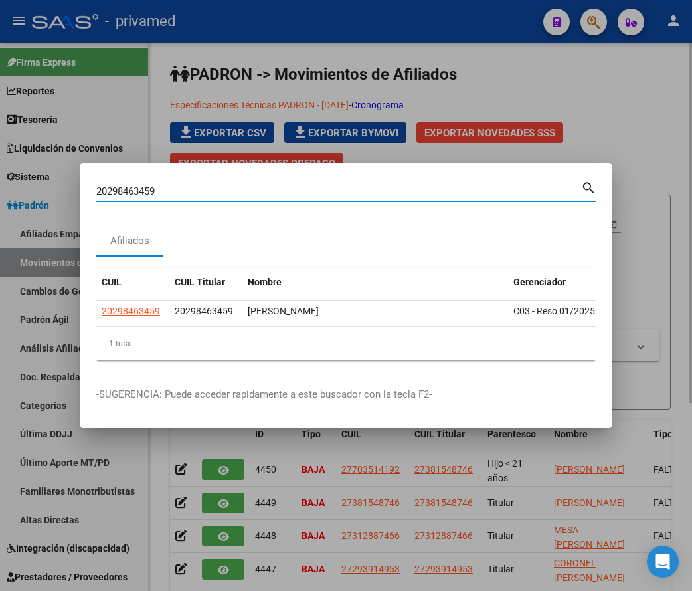
click at [168, 185] on input "20298463459" at bounding box center [338, 191] width 485 height 12
paste input "147344067"
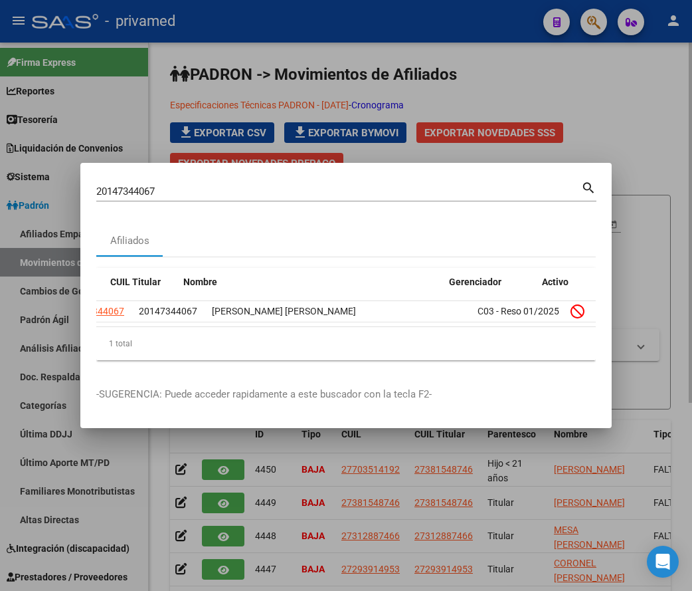
scroll to position [0, 85]
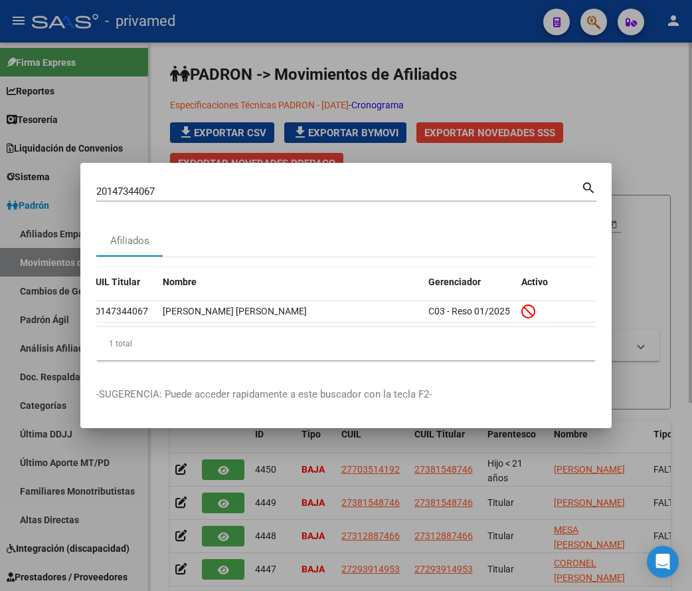
click at [173, 185] on input "20147344067" at bounding box center [338, 191] width 485 height 12
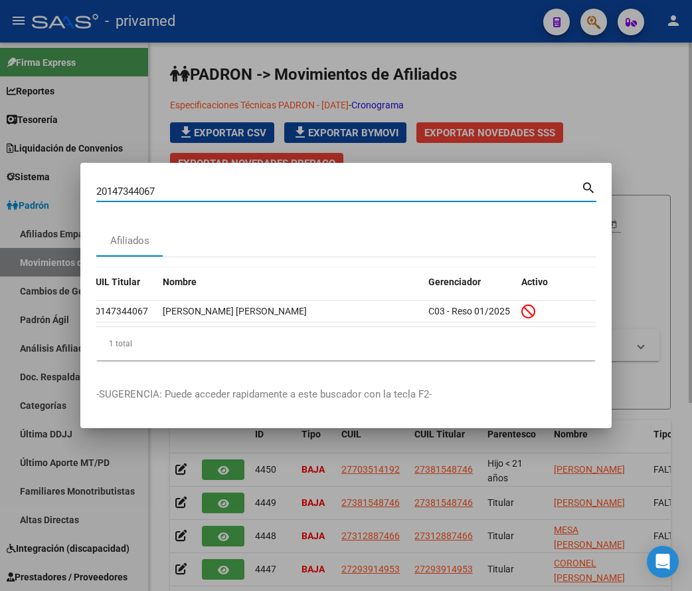
click at [173, 185] on input "20147344067" at bounding box center [338, 191] width 485 height 12
paste input "952313453"
type input "20952313453"
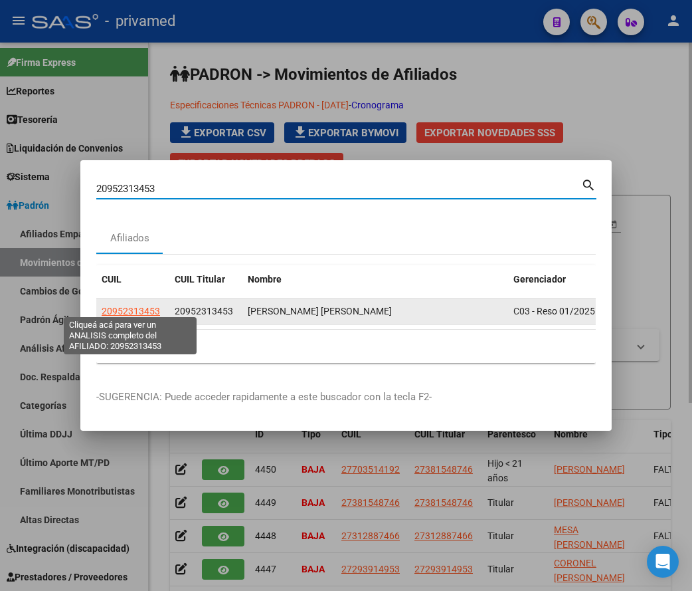
click at [150, 306] on span "20952313453" at bounding box center [131, 311] width 58 height 11
type textarea "20952313453"
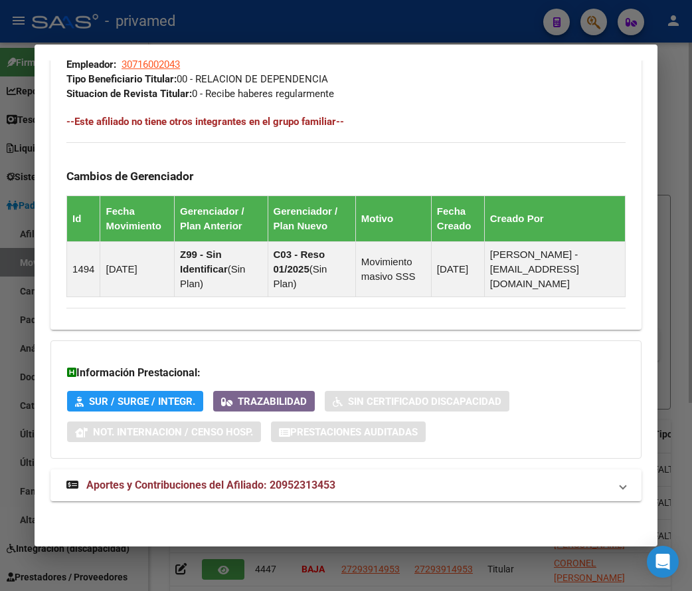
scroll to position [867, 0]
click at [131, 484] on span "Aportes y Contribuciones del Afiliado: 20952313453" at bounding box center [210, 484] width 249 height 13
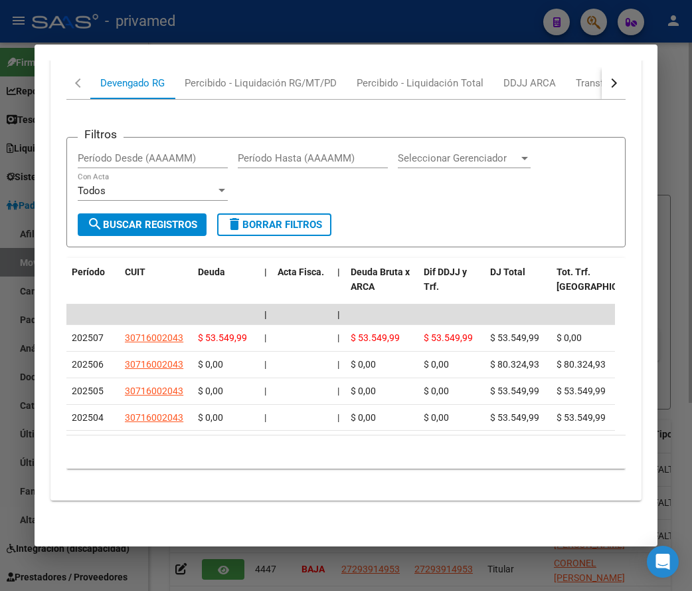
scroll to position [1386, 0]
click at [457, 15] on div at bounding box center [346, 295] width 692 height 591
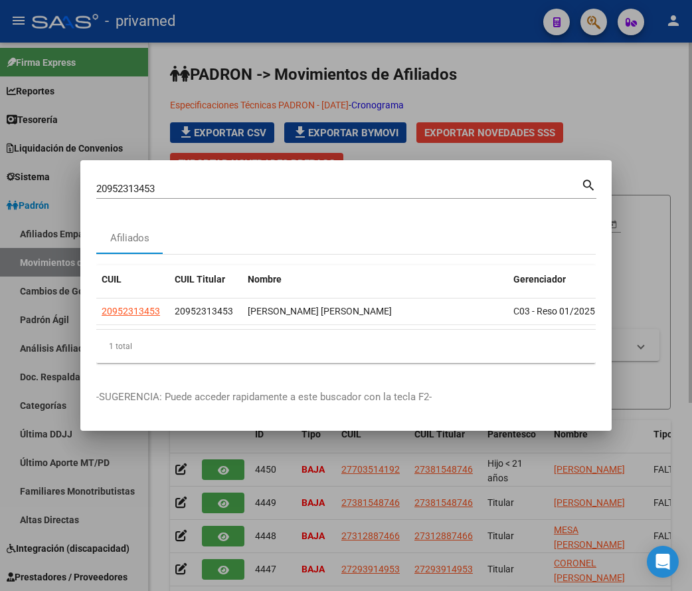
click at [176, 183] on input "20952313453" at bounding box center [338, 189] width 485 height 12
click at [175, 183] on input "20952313453" at bounding box center [338, 189] width 485 height 12
paste input "3293551839"
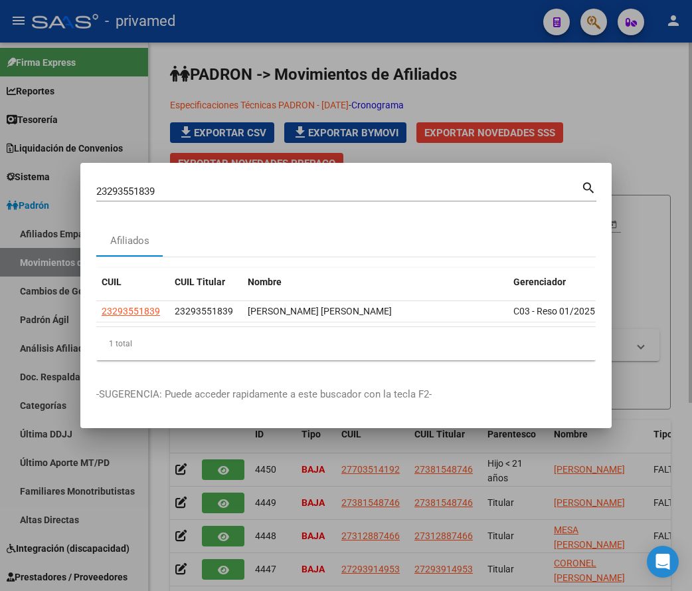
scroll to position [0, 85]
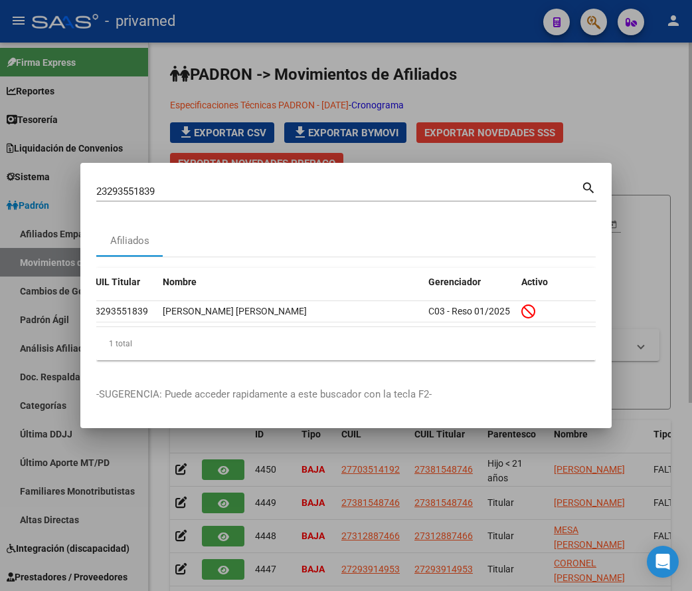
click at [181, 189] on input "23293551839" at bounding box center [338, 191] width 485 height 12
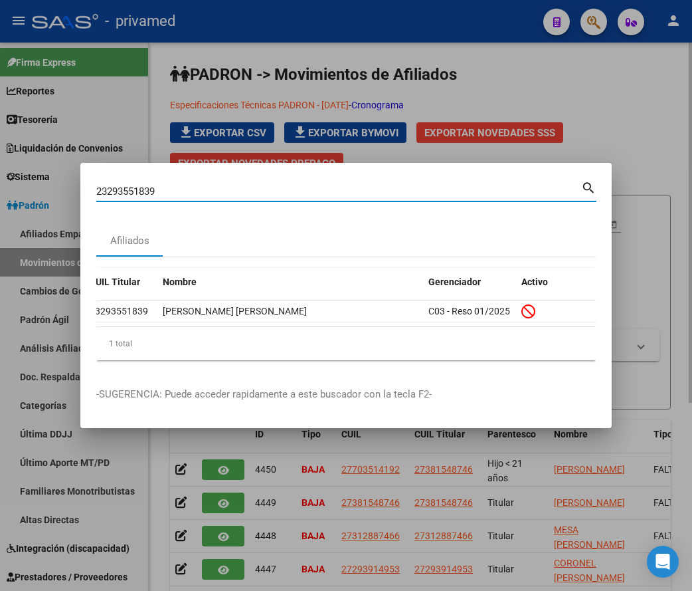
paste input "0420262664"
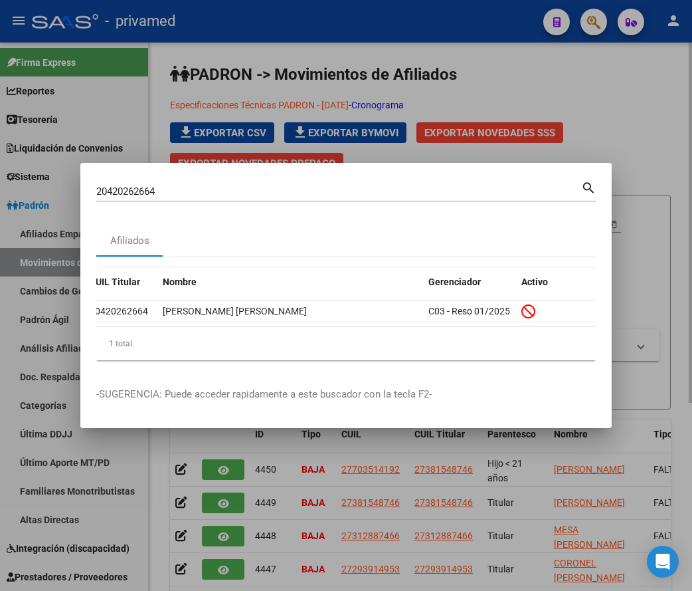
click at [122, 186] on input "20420262664" at bounding box center [338, 191] width 485 height 12
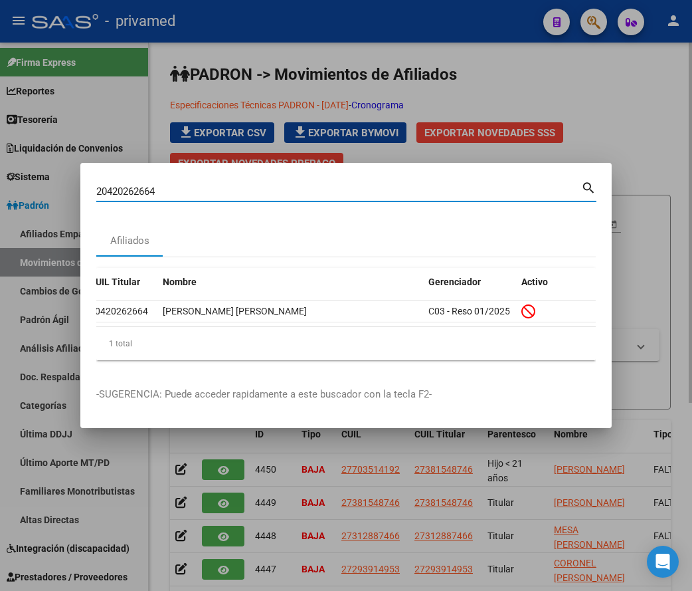
click at [122, 186] on input "20420262664" at bounding box center [338, 191] width 485 height 12
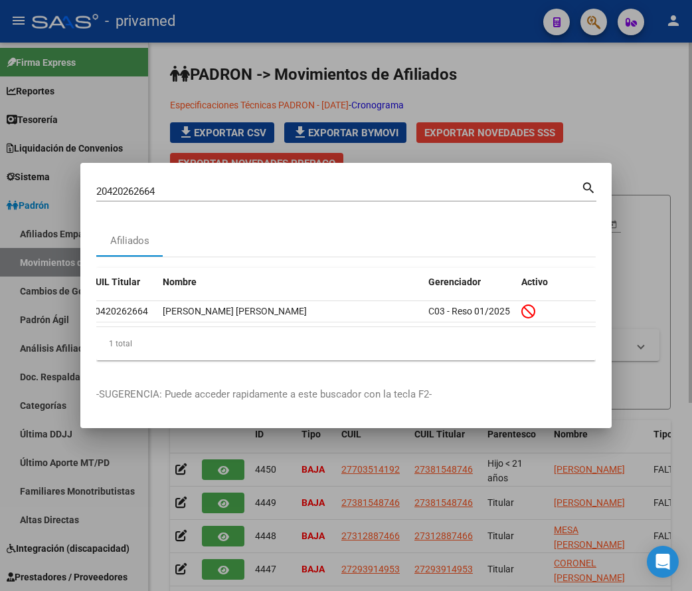
click at [334, 188] on input "20420262664" at bounding box center [338, 191] width 485 height 12
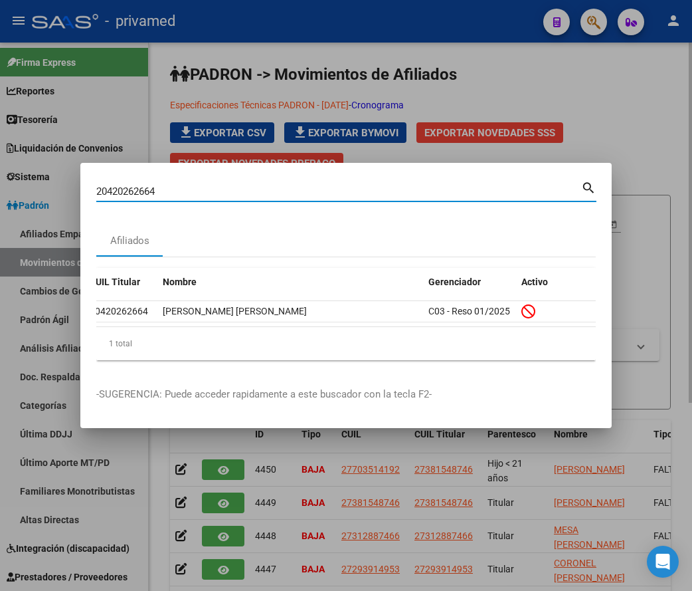
click at [333, 188] on input "20420262664" at bounding box center [338, 191] width 485 height 12
paste input "218746625"
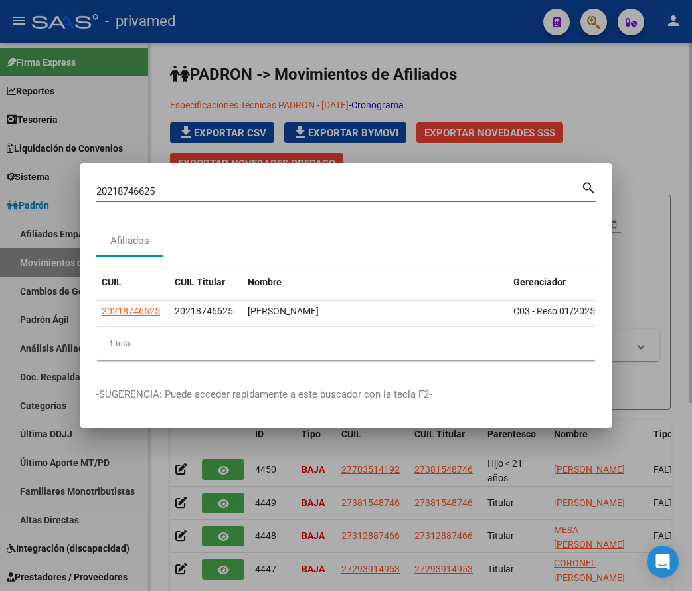
click at [546, 321] on datatable-body "20218746625 20218746625 [PERSON_NAME] C03 - Reso 01/2025" at bounding box center [346, 314] width 500 height 26
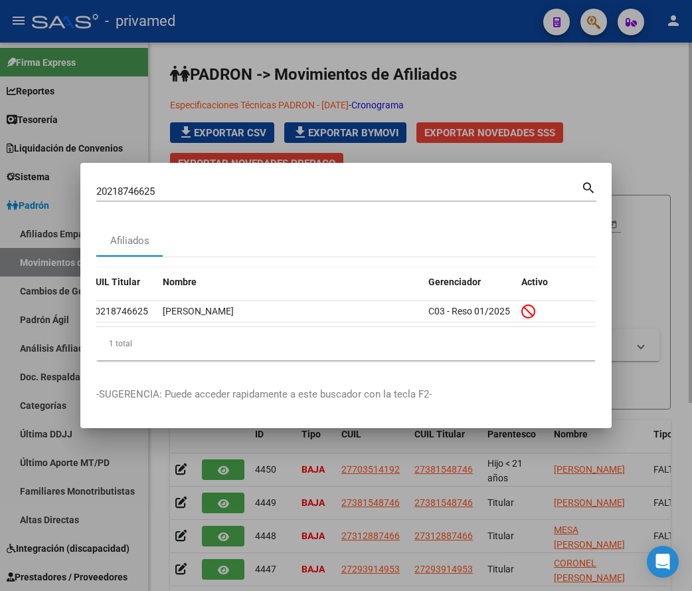
click at [186, 188] on input "20218746625" at bounding box center [338, 191] width 485 height 12
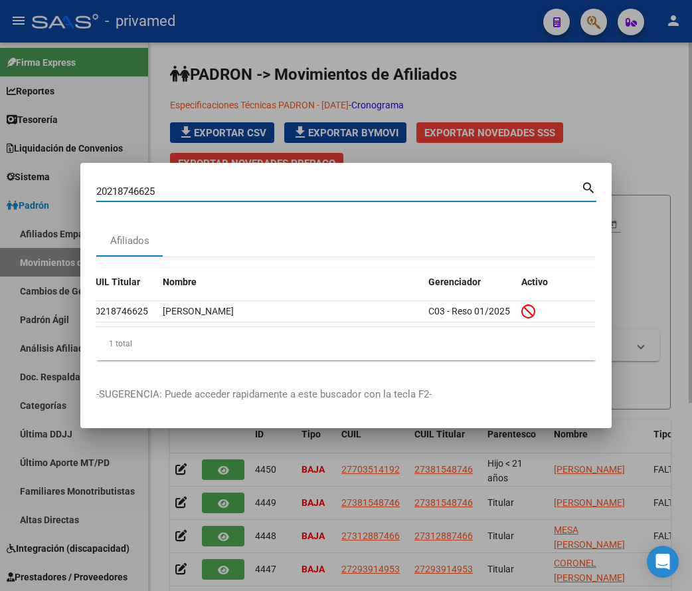
click at [186, 188] on input "20218746625" at bounding box center [338, 191] width 485 height 12
paste input "7343420310"
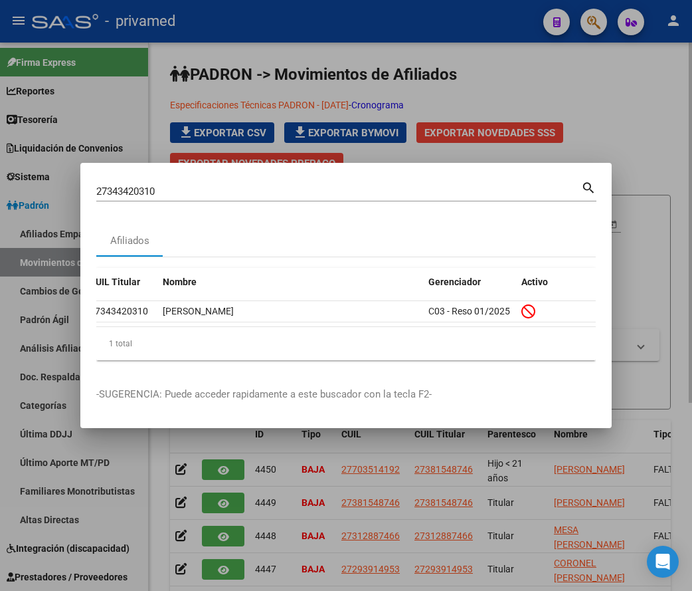
click at [349, 190] on input "27343420310" at bounding box center [338, 191] width 485 height 12
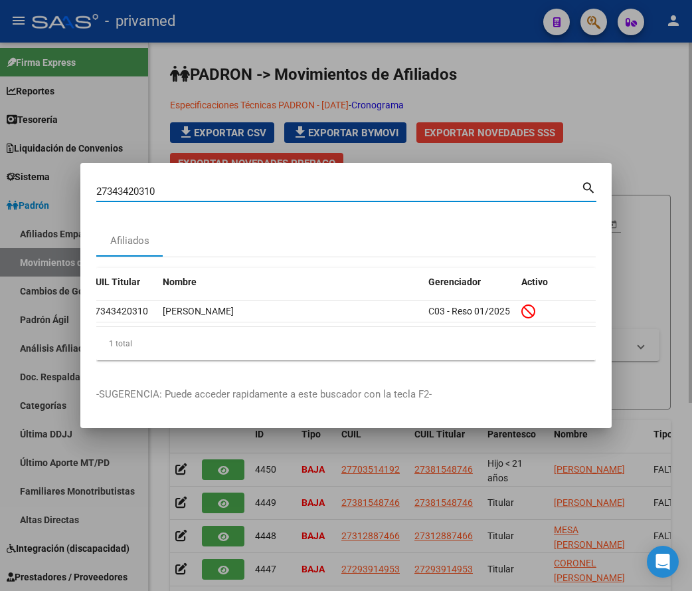
click at [349, 190] on input "27343420310" at bounding box center [338, 191] width 485 height 12
paste input "3149712879"
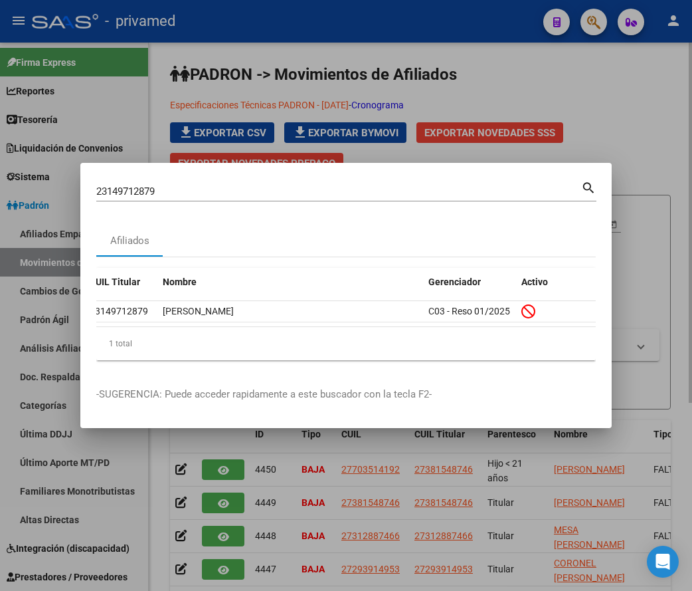
click at [316, 189] on input "23149712879" at bounding box center [338, 191] width 485 height 12
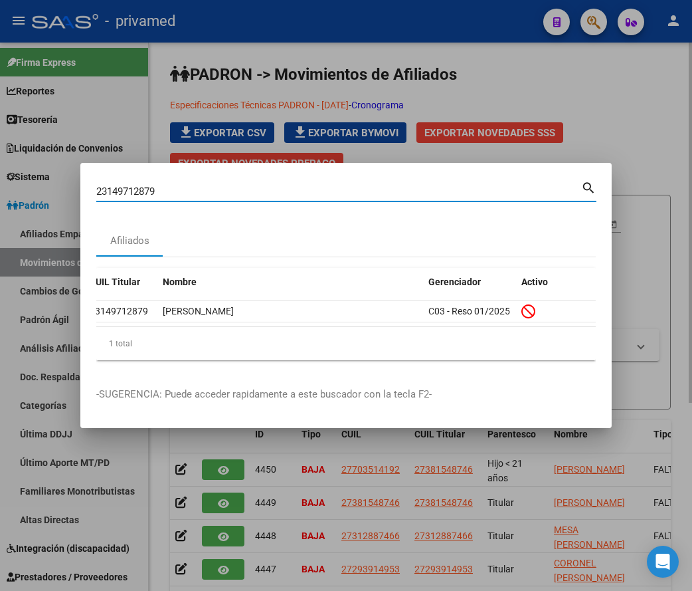
paste input "0245767014"
click at [316, 189] on input "23149712879" at bounding box center [338, 191] width 485 height 12
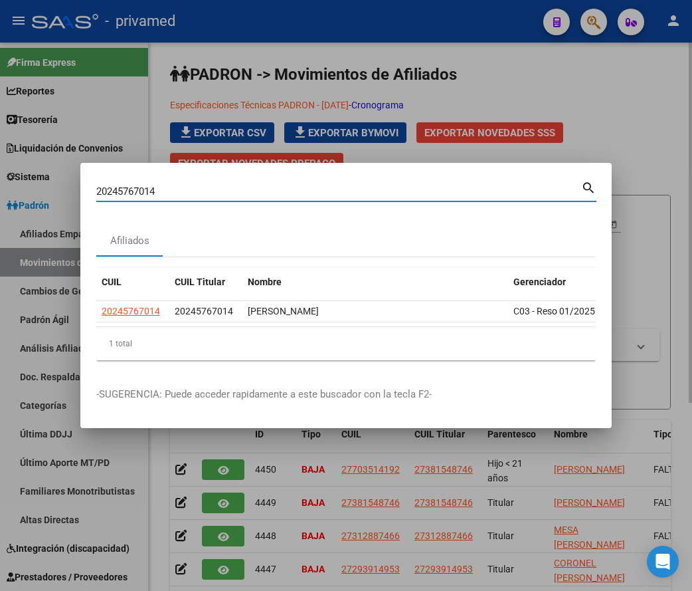
click at [547, 321] on datatable-body "20245767014 20245767014 [PERSON_NAME] C03 - Reso 01/2025" at bounding box center [346, 314] width 500 height 26
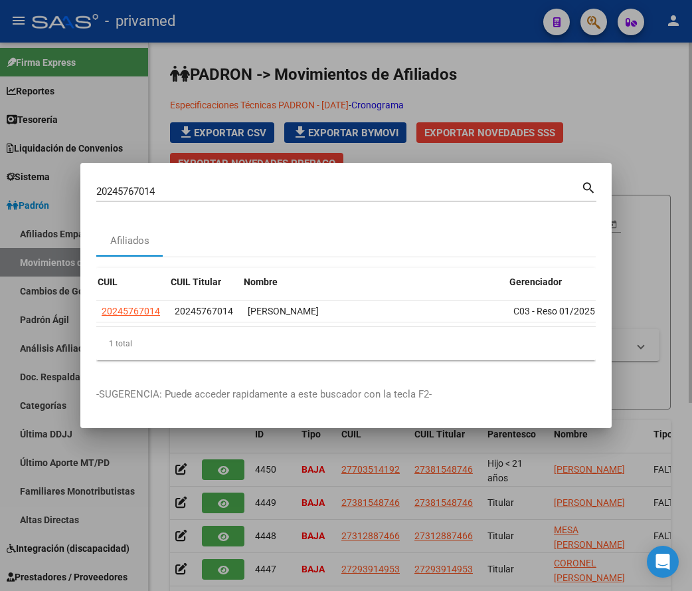
click at [548, 322] on datatable-body "20245767014 20245767014 [PERSON_NAME] C03 - Reso 01/2025" at bounding box center [346, 314] width 500 height 26
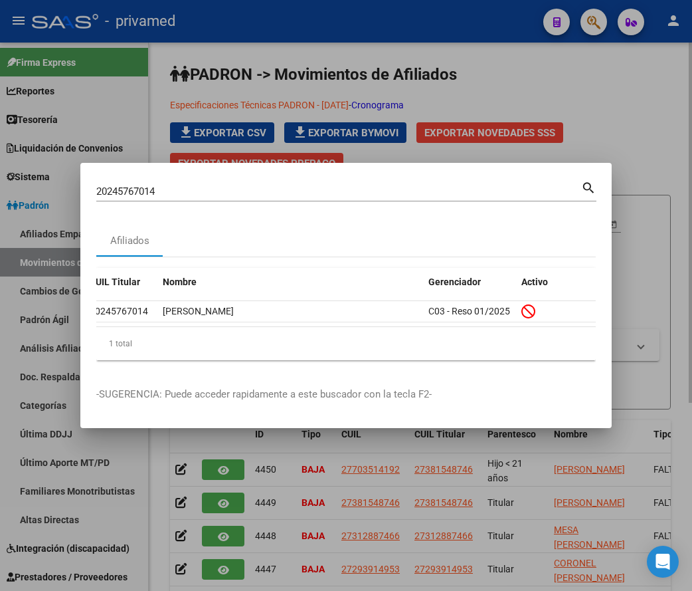
click at [233, 189] on input "20245767014" at bounding box center [338, 191] width 485 height 12
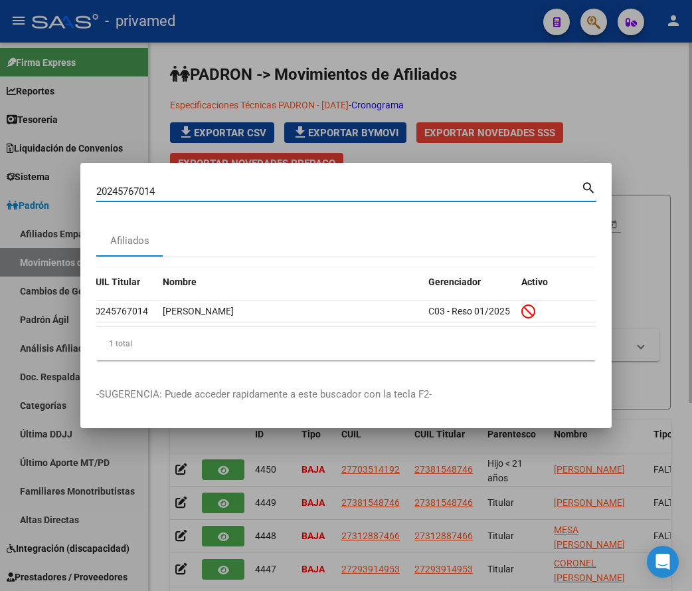
click at [233, 189] on input "20245767014" at bounding box center [338, 191] width 485 height 12
paste input "338548839"
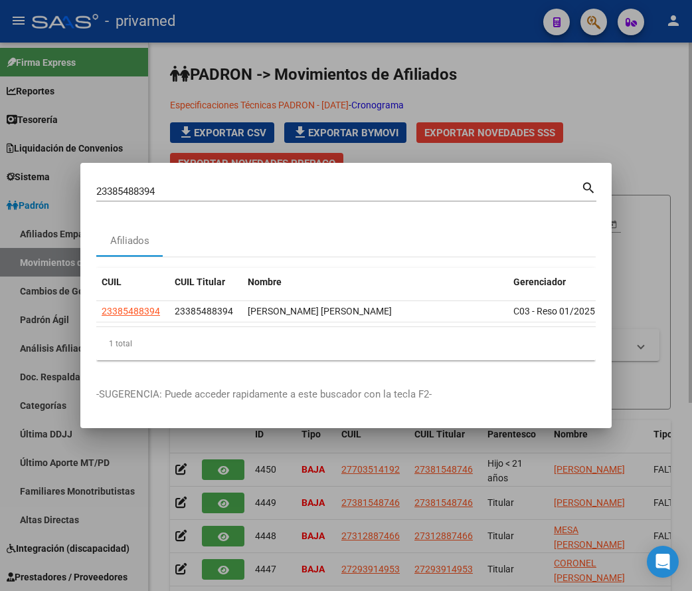
click at [539, 332] on div "1 total" at bounding box center [346, 343] width 500 height 33
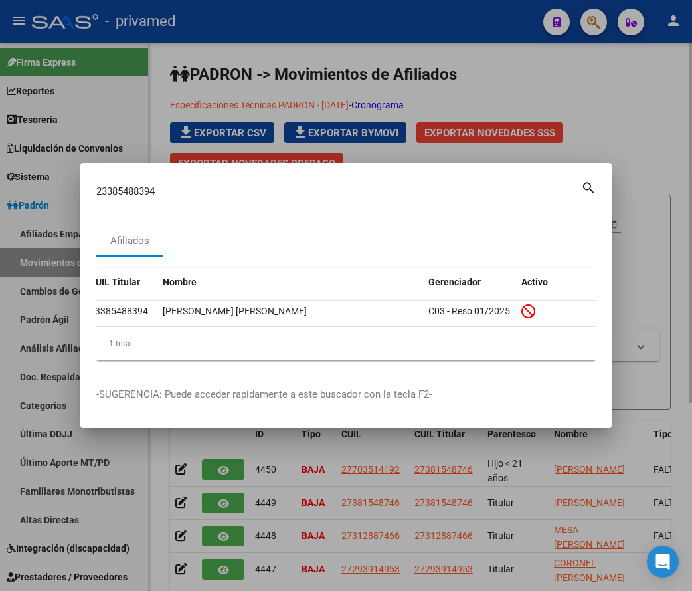
click at [437, 193] on div "23385488394 Buscar (apellido, dni, [PERSON_NAME], [PERSON_NAME], cuit, obra soc…" at bounding box center [338, 191] width 485 height 20
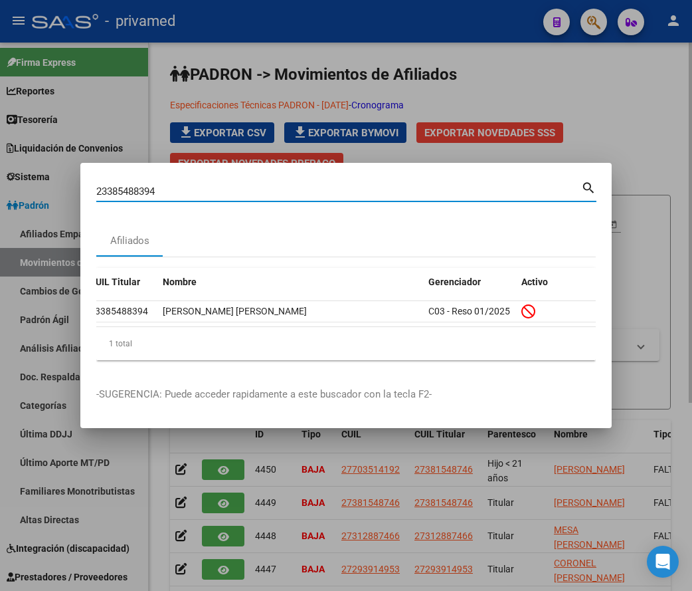
click at [435, 188] on input "23385488394" at bounding box center [338, 191] width 485 height 12
paste input "0324612557"
type input "20324612557"
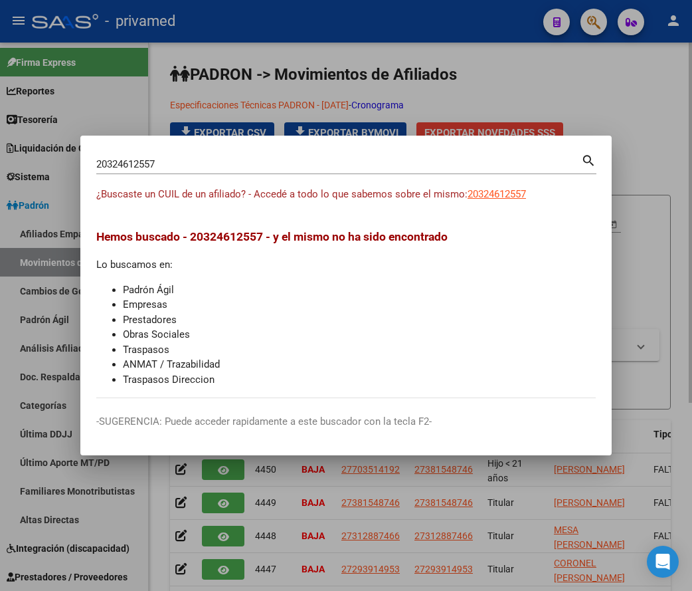
click at [237, 167] on input "20324612557" at bounding box center [338, 164] width 485 height 12
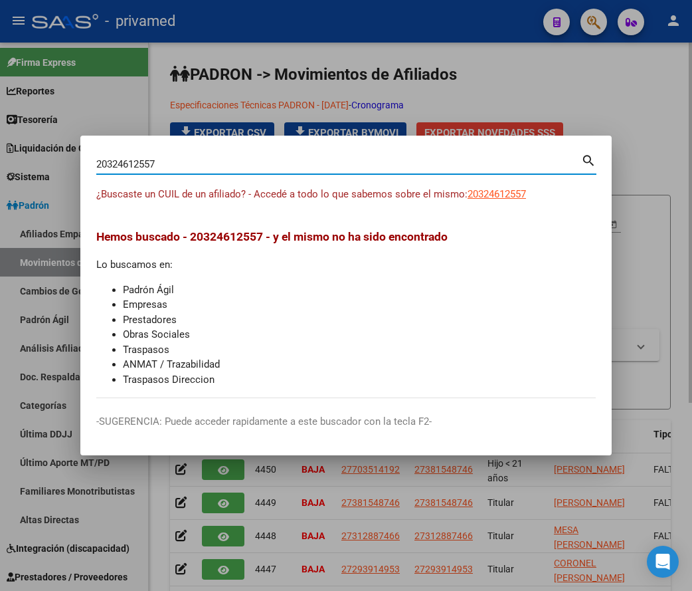
click at [237, 167] on input "20324612557" at bounding box center [338, 164] width 485 height 12
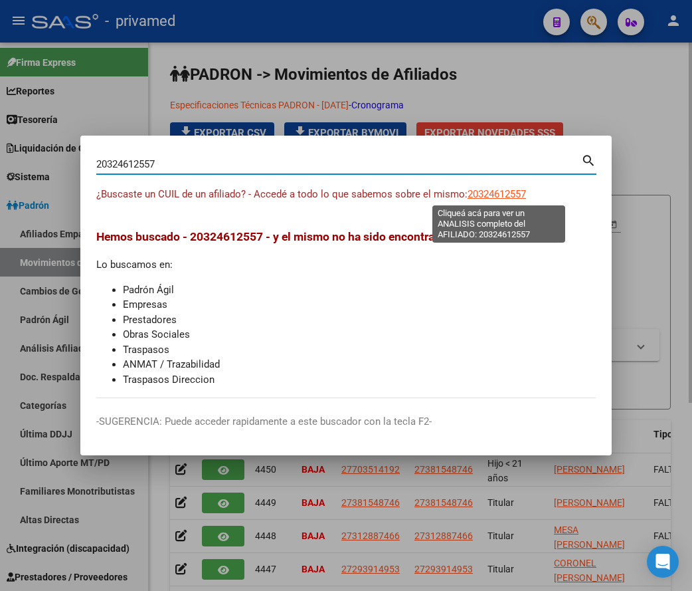
click at [478, 193] on span "20324612557" at bounding box center [497, 194] width 58 height 12
type textarea "20324612557"
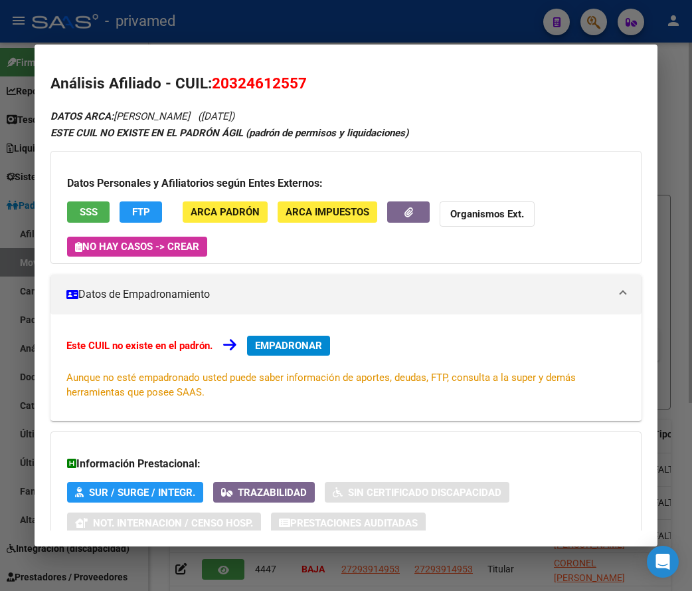
click at [86, 213] on span "SSS" at bounding box center [89, 213] width 18 height 12
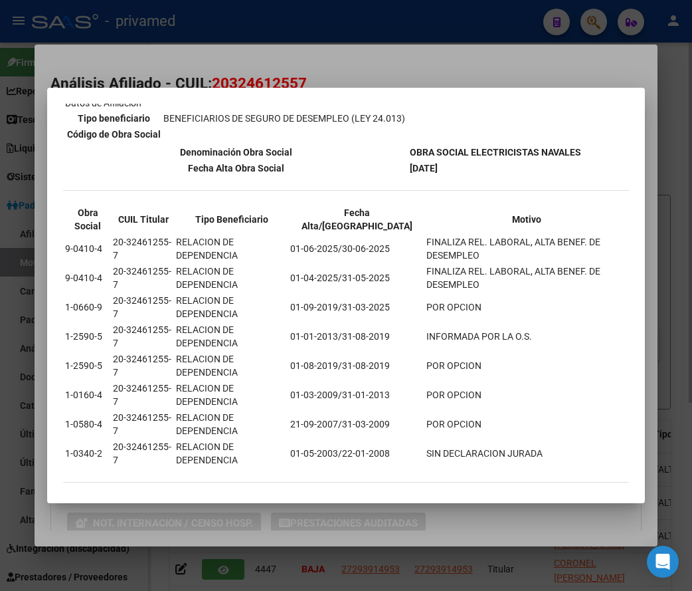
scroll to position [216, 0]
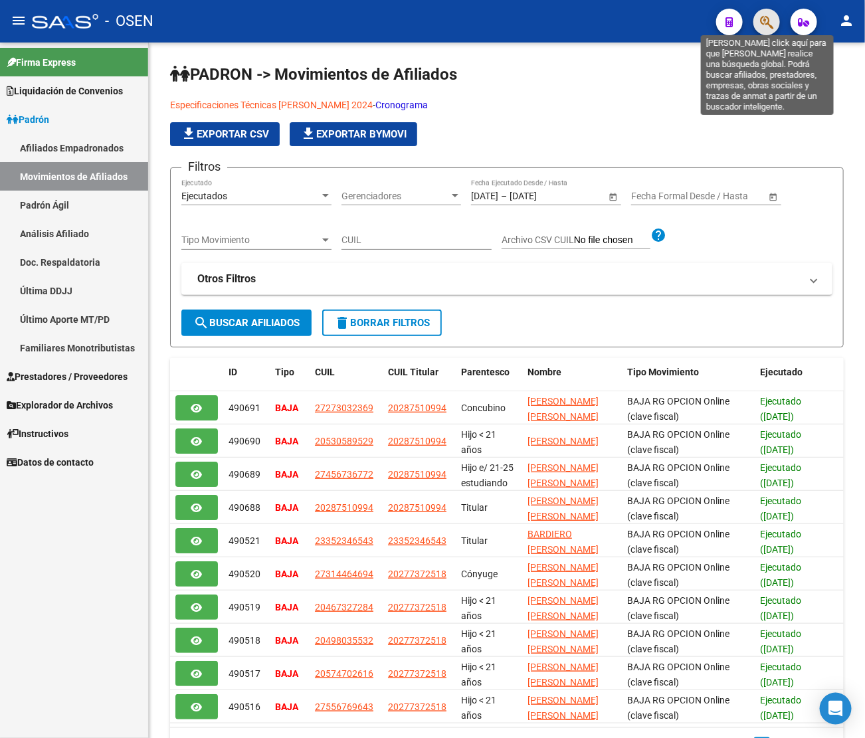
click at [766, 27] on icon "button" at bounding box center [766, 22] width 13 height 15
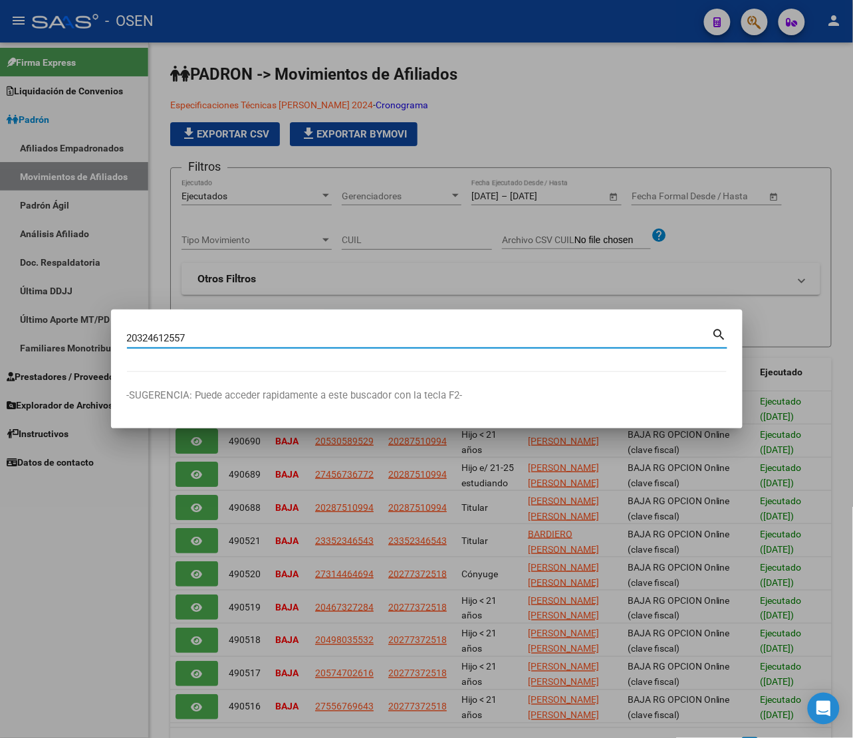
type input "20324612557"
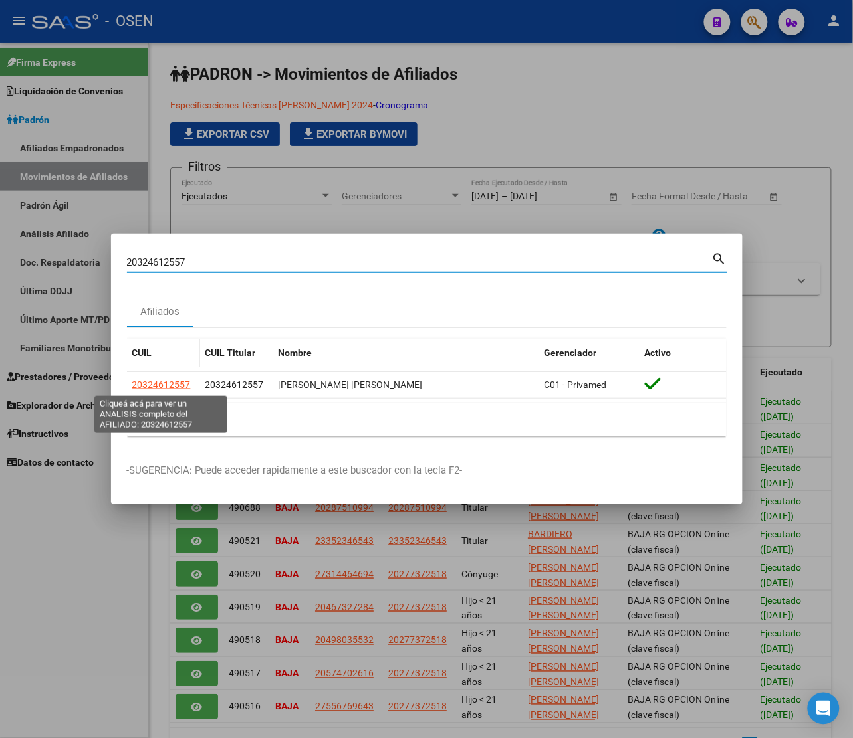
click at [163, 383] on span "20324612557" at bounding box center [161, 384] width 58 height 11
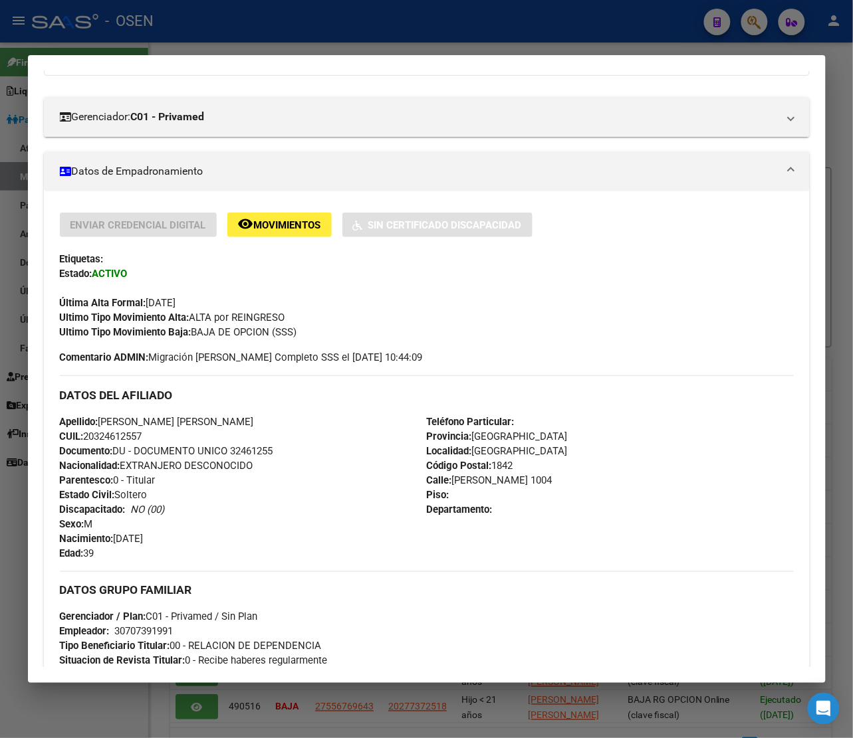
scroll to position [400, 0]
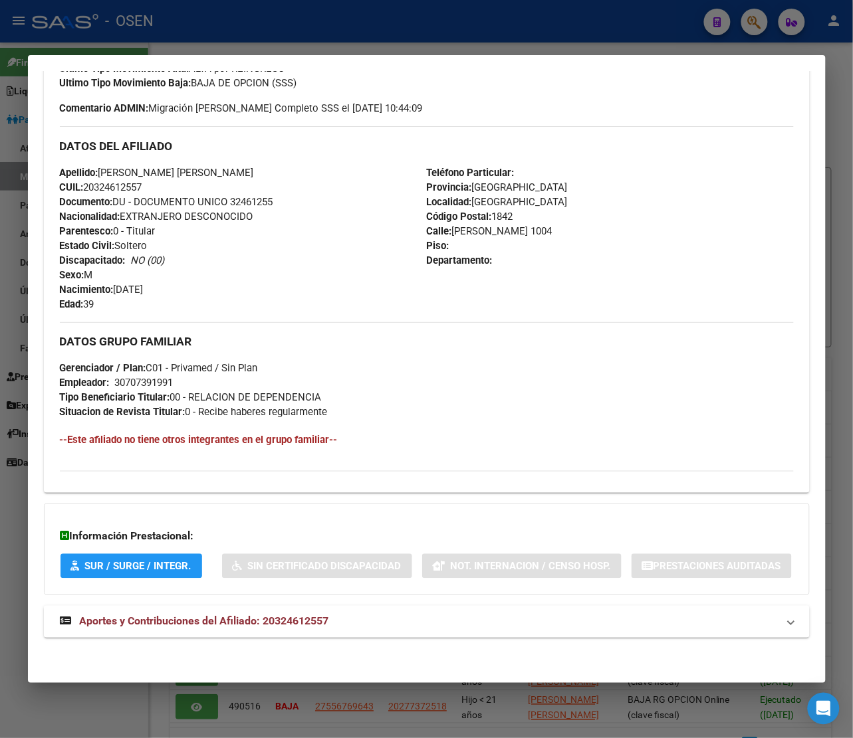
click at [152, 622] on span "Aportes y Contribuciones del Afiliado: 20324612557" at bounding box center [204, 621] width 249 height 13
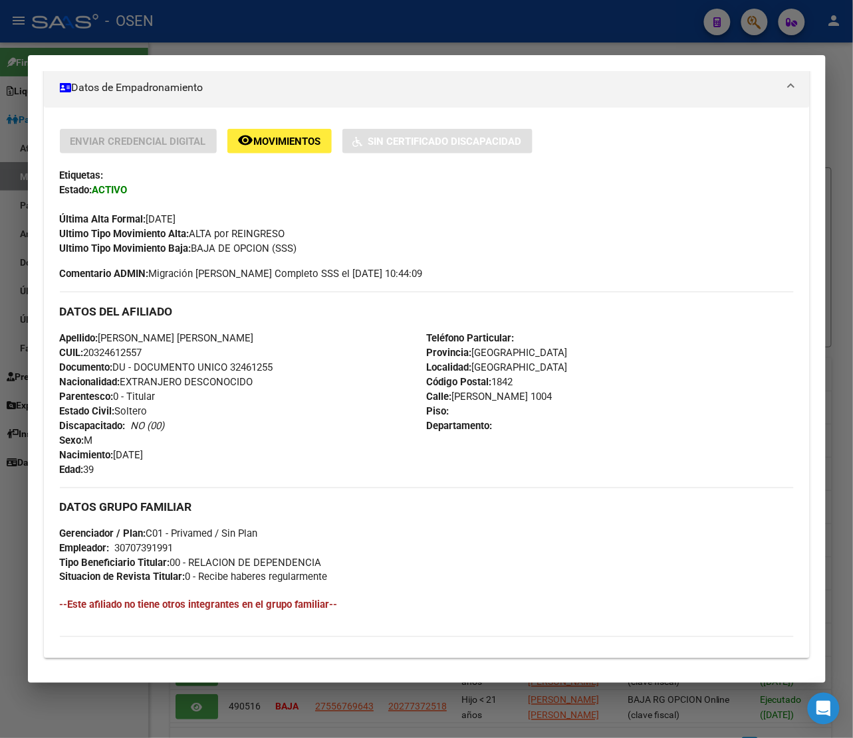
scroll to position [0, 0]
